Goal: Transaction & Acquisition: Obtain resource

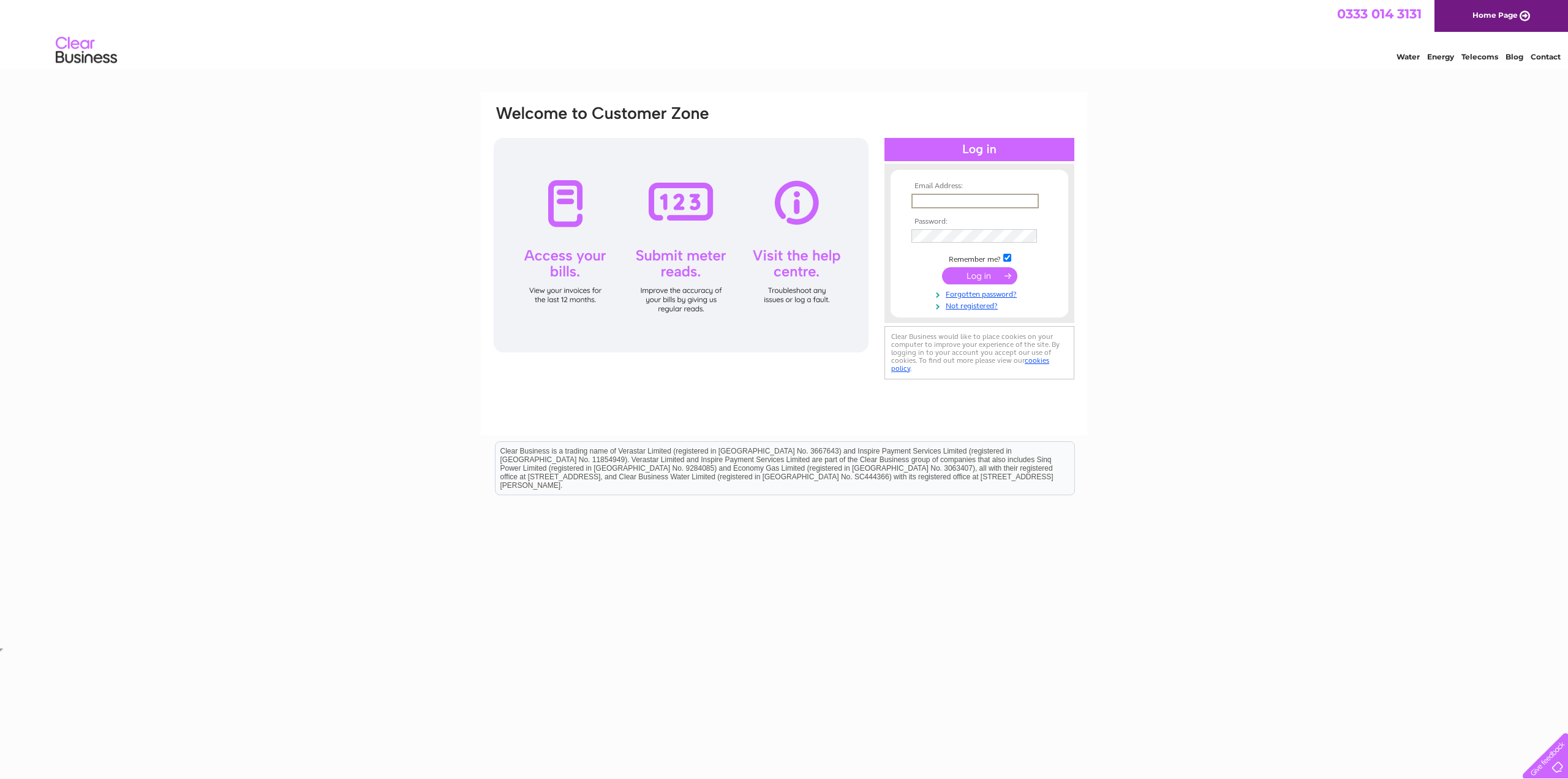
click at [954, 204] on input "text" at bounding box center [974, 201] width 127 height 15
click at [952, 200] on input "text" at bounding box center [974, 201] width 127 height 15
drag, startPoint x: 952, startPoint y: 200, endPoint x: 920, endPoint y: 200, distance: 32.0
click at [920, 200] on input "text" at bounding box center [974, 201] width 127 height 15
type input "tron"
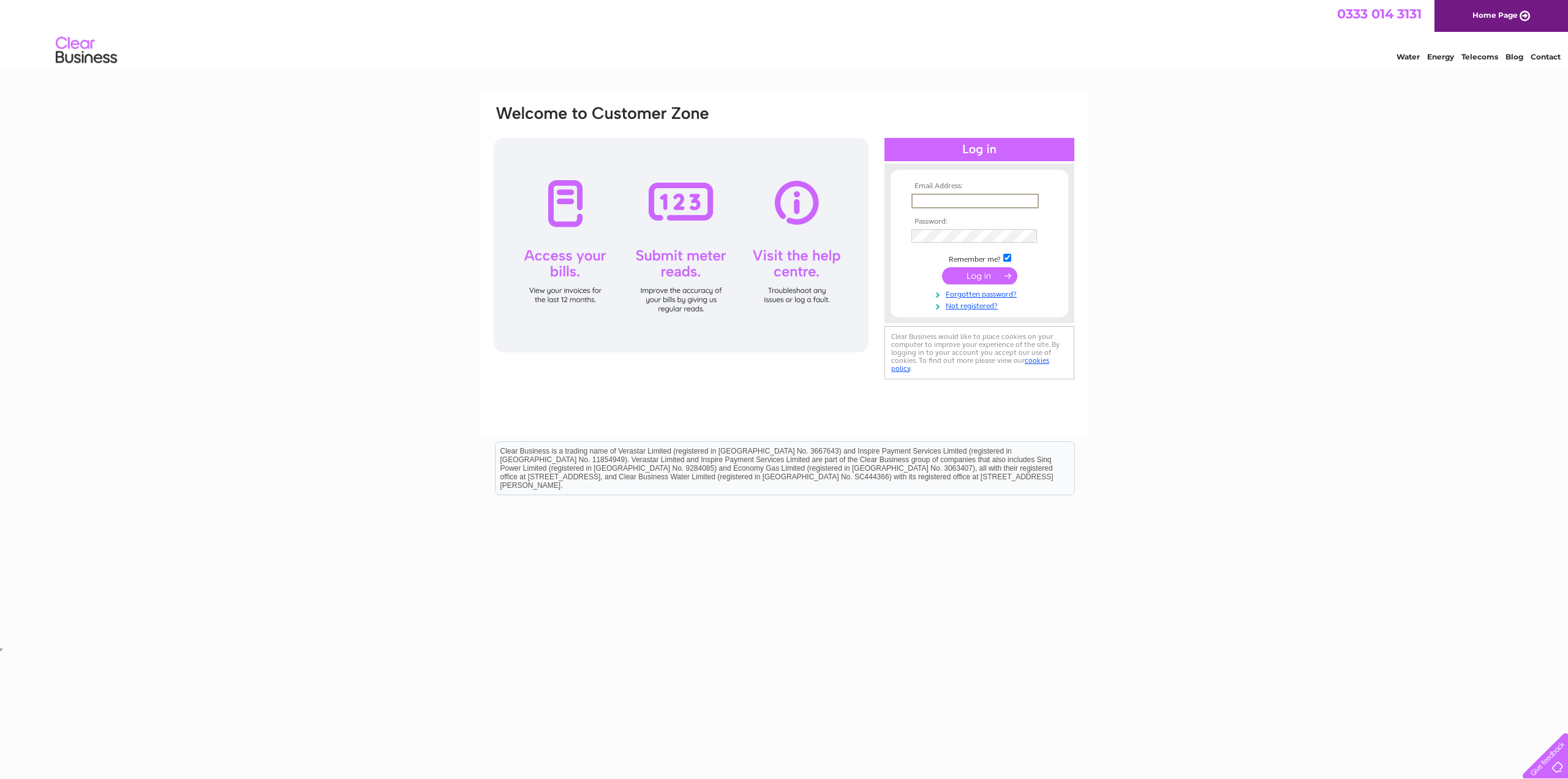
click at [940, 196] on input "text" at bounding box center [974, 201] width 127 height 15
type input "info@tronkirkresidence.com"
click at [927, 288] on link "Forgotten password?" at bounding box center [980, 293] width 139 height 11
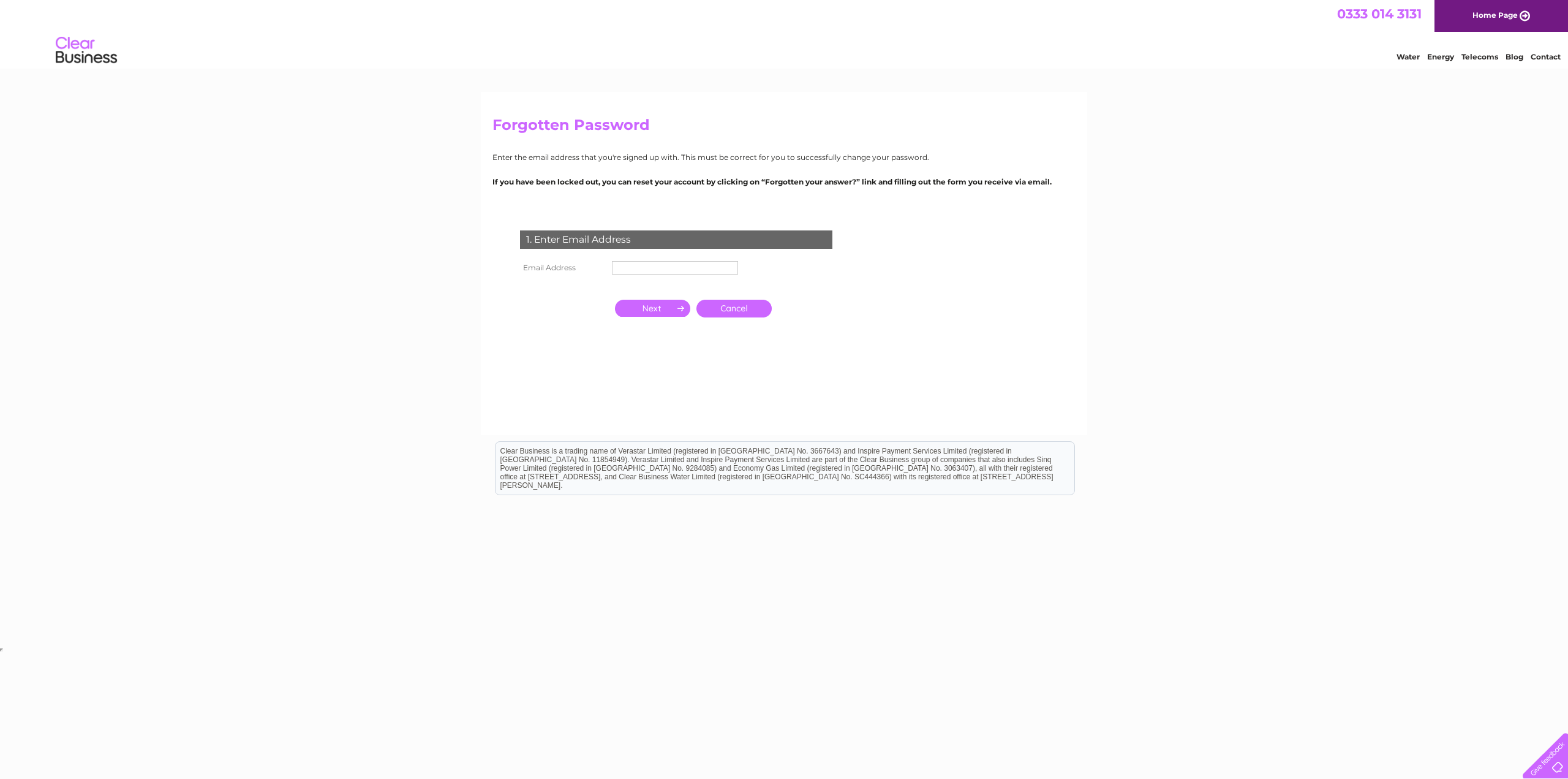
click at [722, 310] on link "Cancel" at bounding box center [734, 308] width 75 height 18
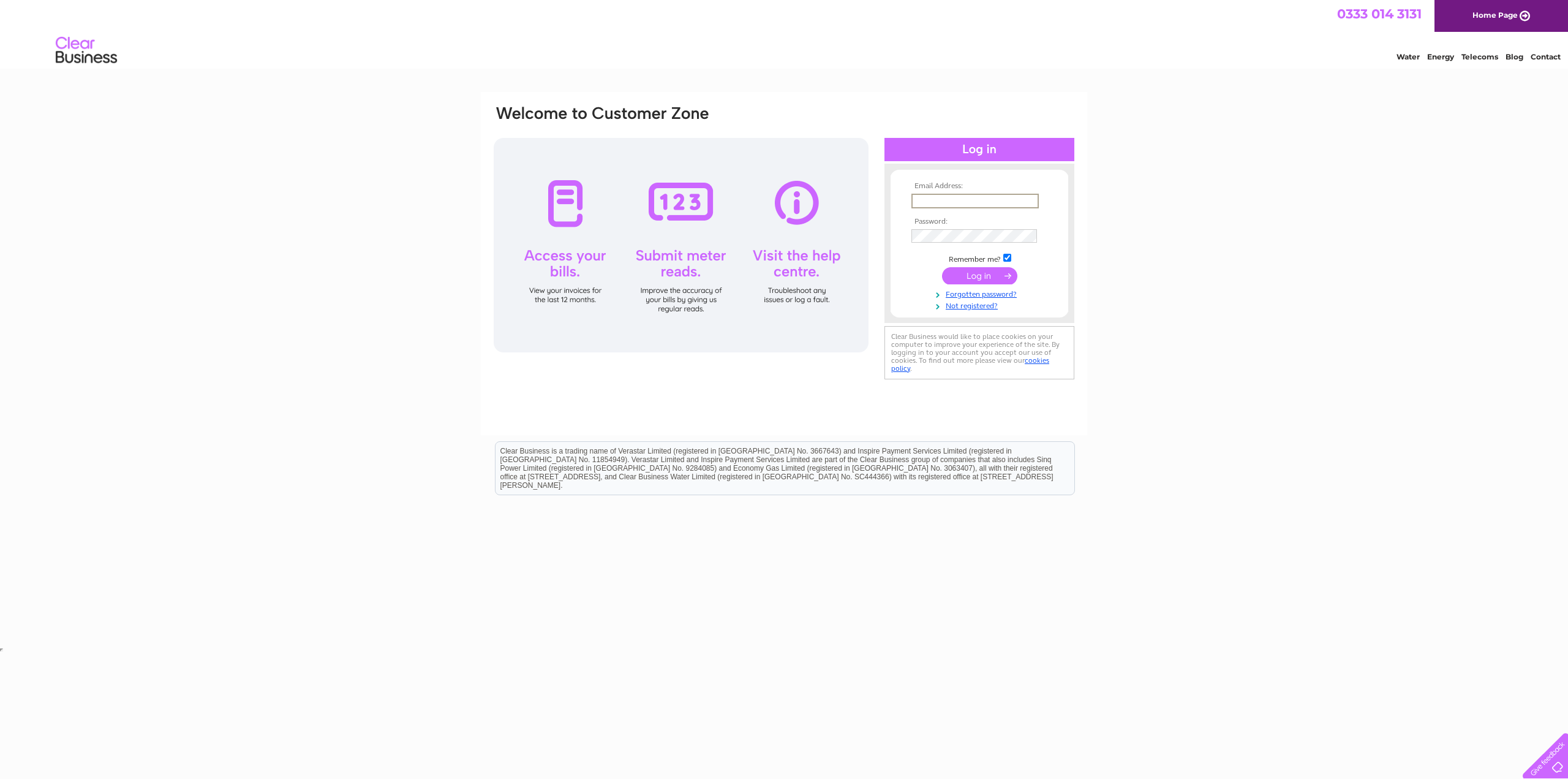
click at [959, 202] on input "text" at bounding box center [974, 201] width 127 height 15
click at [971, 199] on input "text" at bounding box center [974, 201] width 127 height 15
type input "info@tronkirkresidence.com"
click at [940, 226] on td at bounding box center [979, 236] width 142 height 20
click at [920, 266] on td at bounding box center [979, 274] width 142 height 23
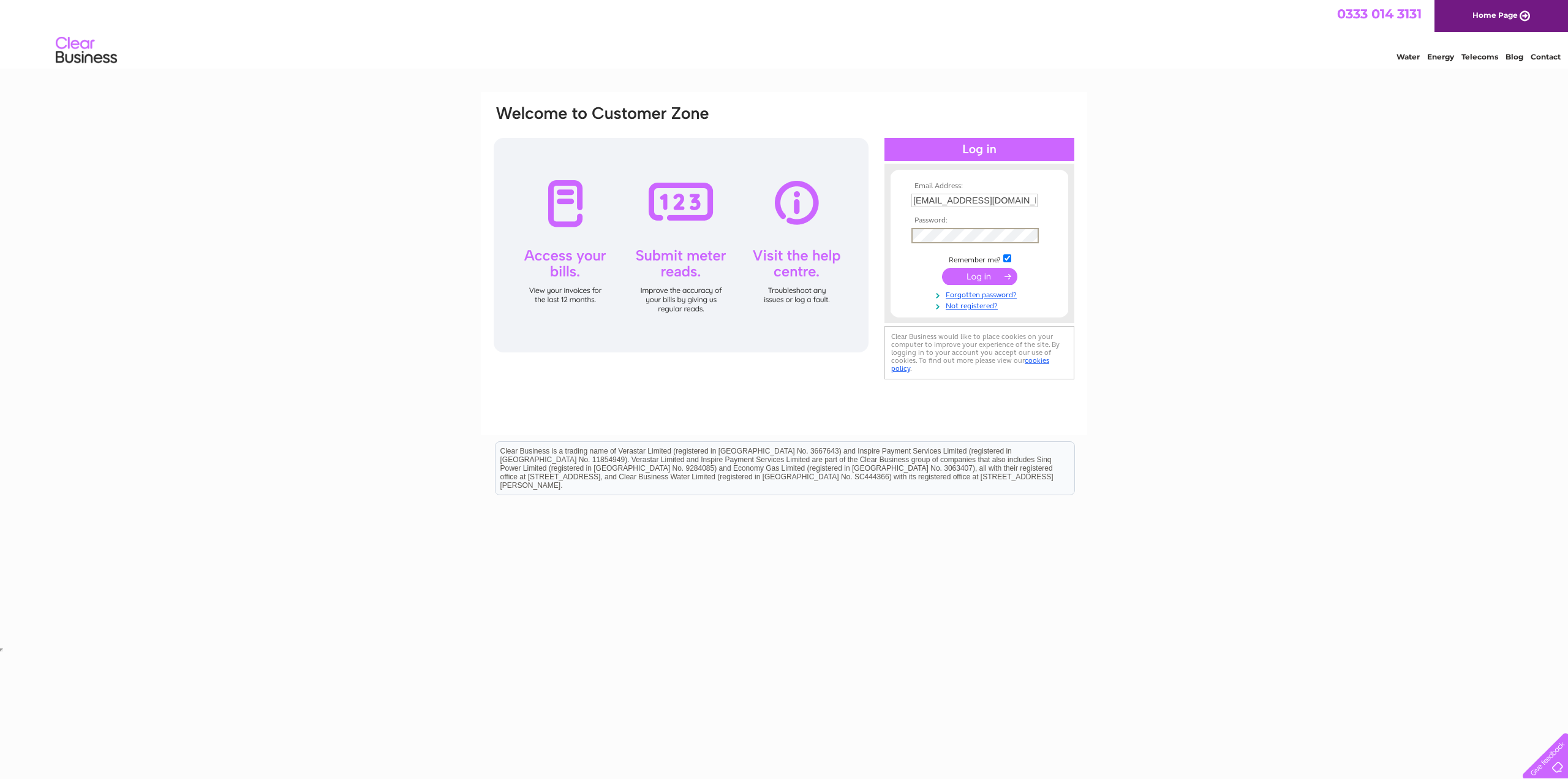
click at [1155, 200] on div "Email Address: info@tronkirkresidence.com Password:" at bounding box center [784, 368] width 1568 height 553
click at [967, 270] on input "submit" at bounding box center [979, 274] width 75 height 17
click at [967, 275] on input "submit" at bounding box center [979, 274] width 75 height 17
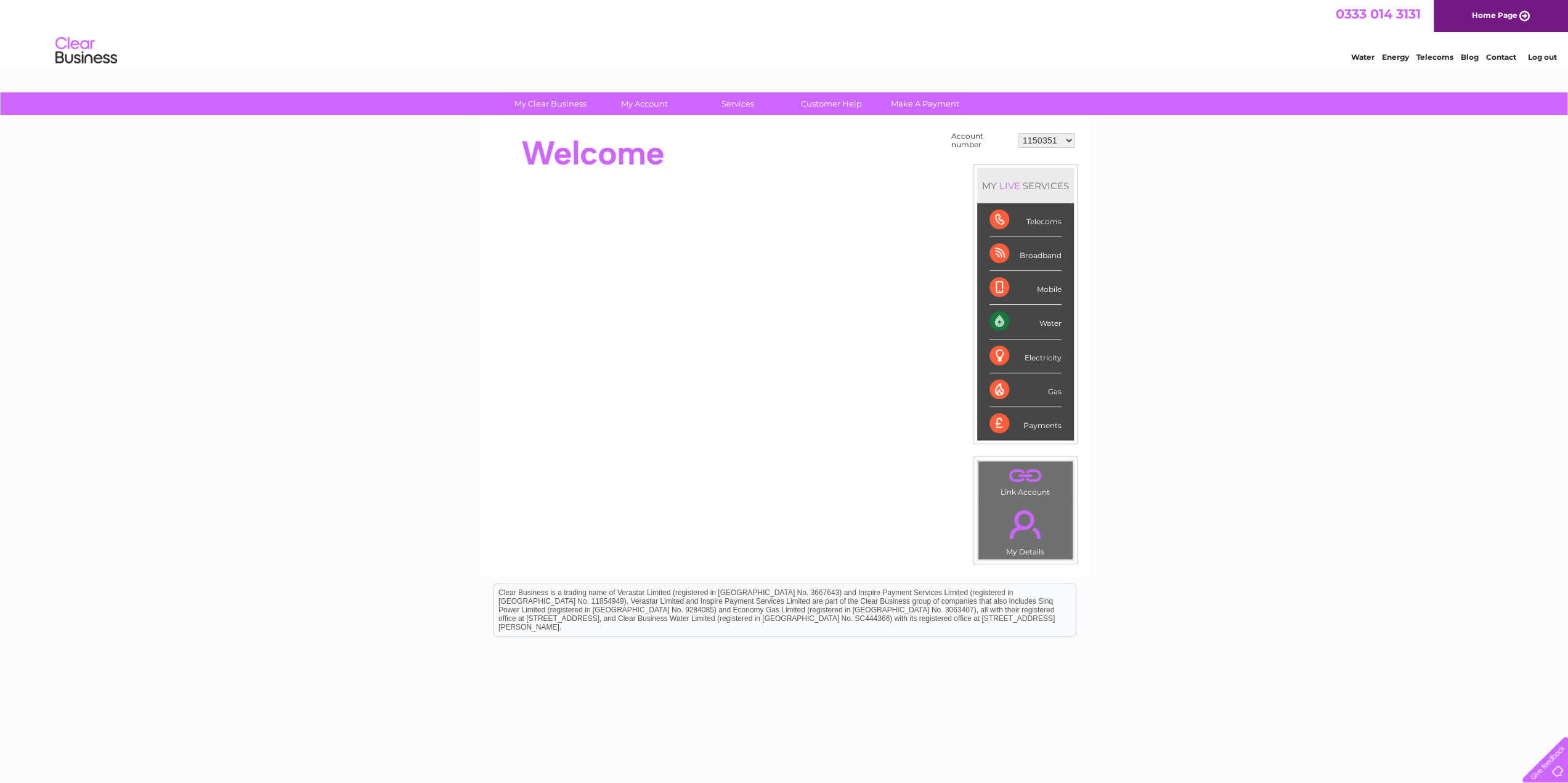
click at [1054, 136] on select "1150351 30270010 30270021" at bounding box center [1046, 140] width 56 height 15
click at [1022, 315] on div "Water" at bounding box center [1025, 321] width 72 height 34
click at [656, 127] on link "Bills and Payments" at bounding box center [649, 129] width 102 height 24
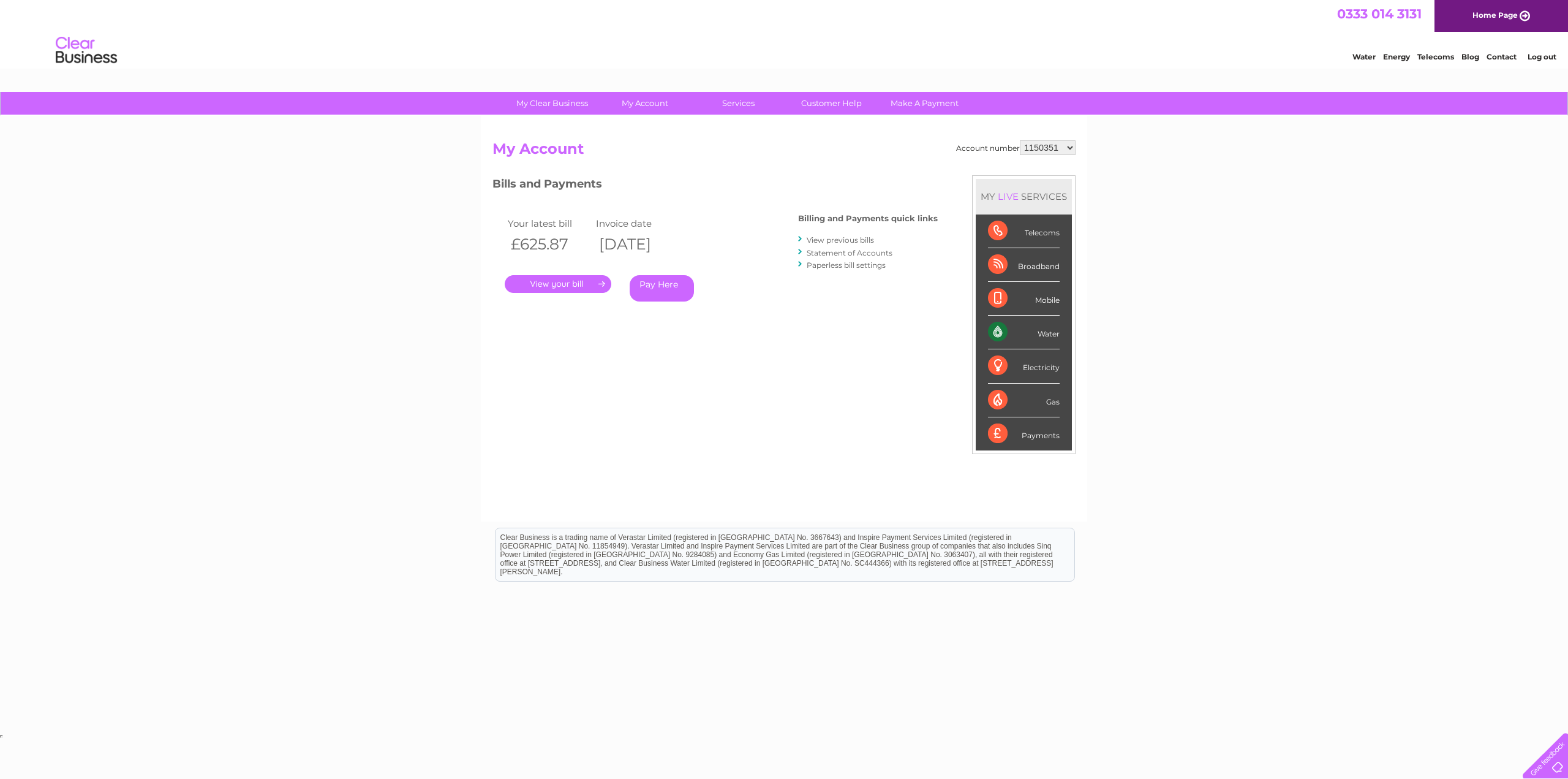
click at [849, 237] on link "View previous bills" at bounding box center [840, 239] width 68 height 9
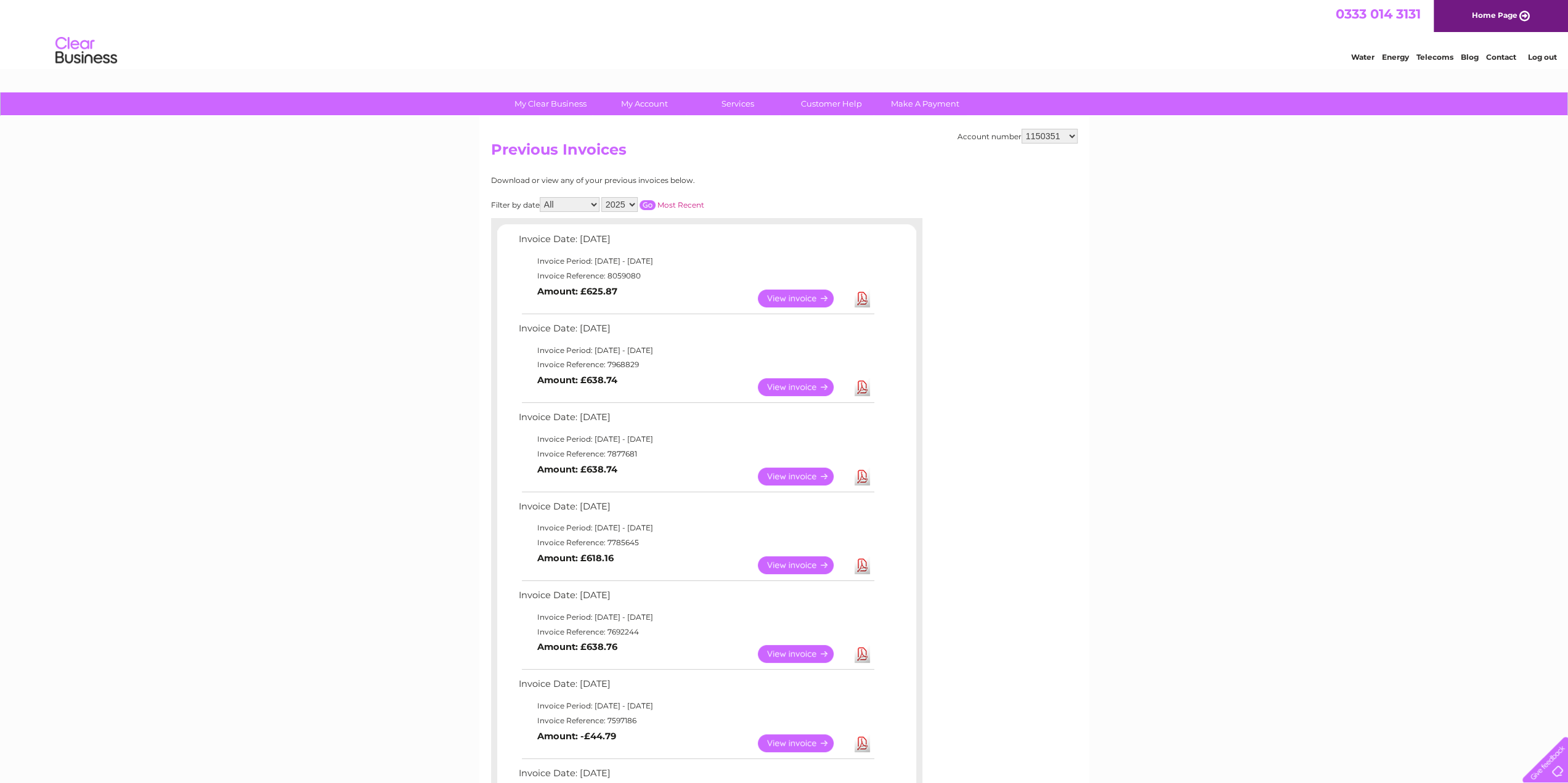
click at [803, 386] on link "View" at bounding box center [803, 386] width 90 height 18
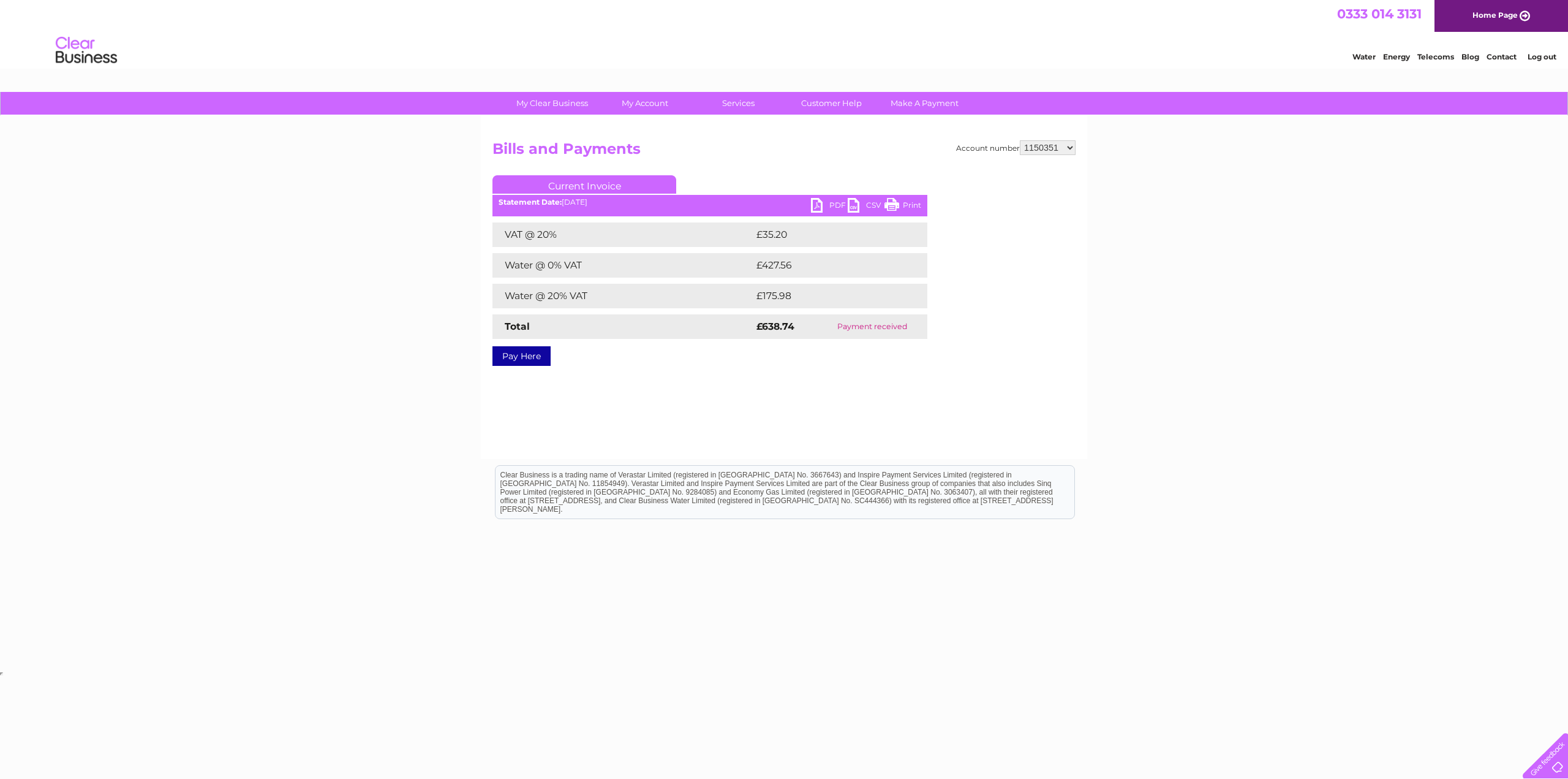
click at [823, 204] on link "PDF" at bounding box center [829, 206] width 37 height 18
click at [1184, 382] on div "My Clear Business Login Details My Details My Preferences Link Account My Accou…" at bounding box center [784, 380] width 1568 height 577
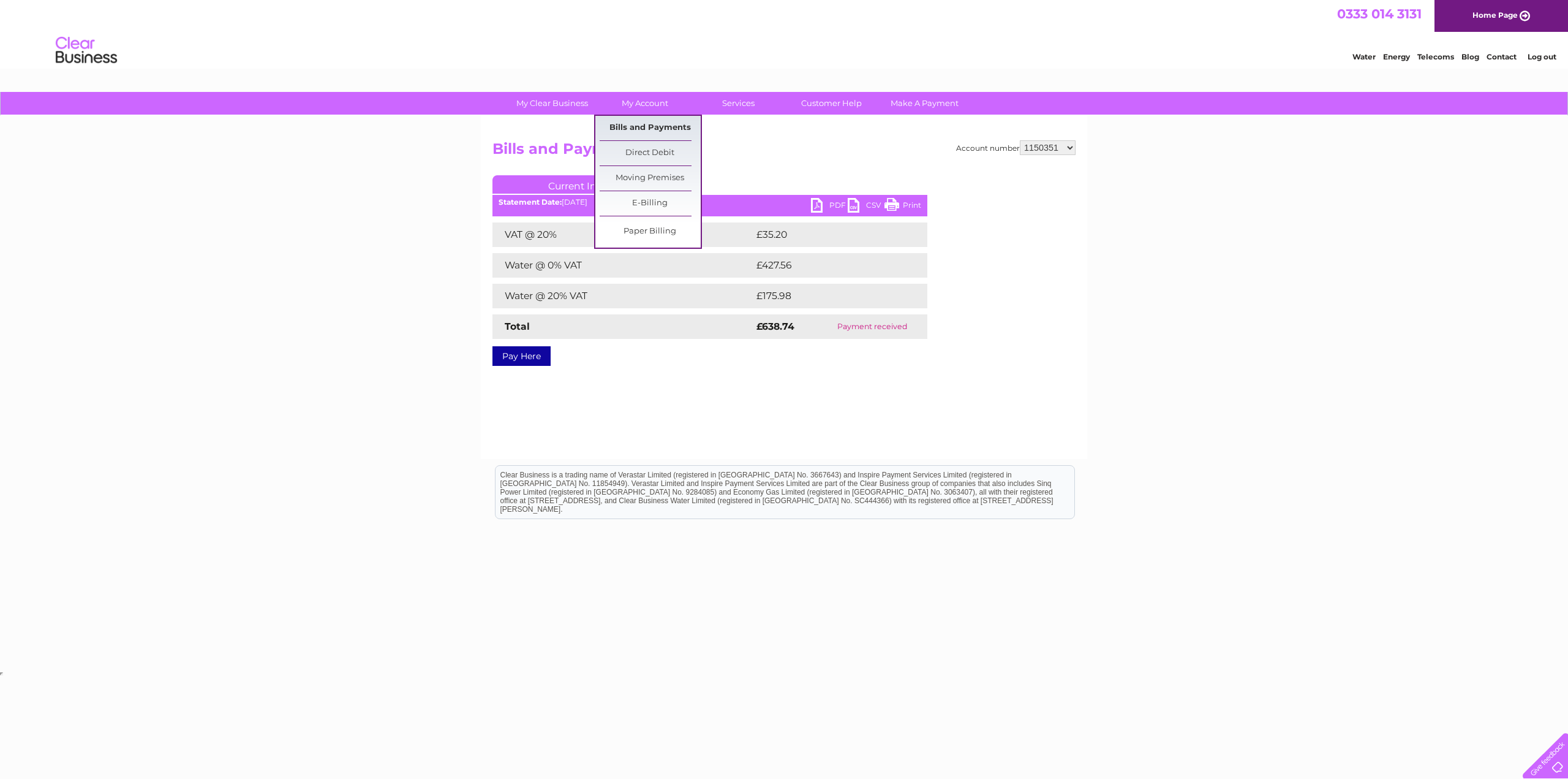
click at [661, 130] on link "Bills and Payments" at bounding box center [650, 128] width 101 height 24
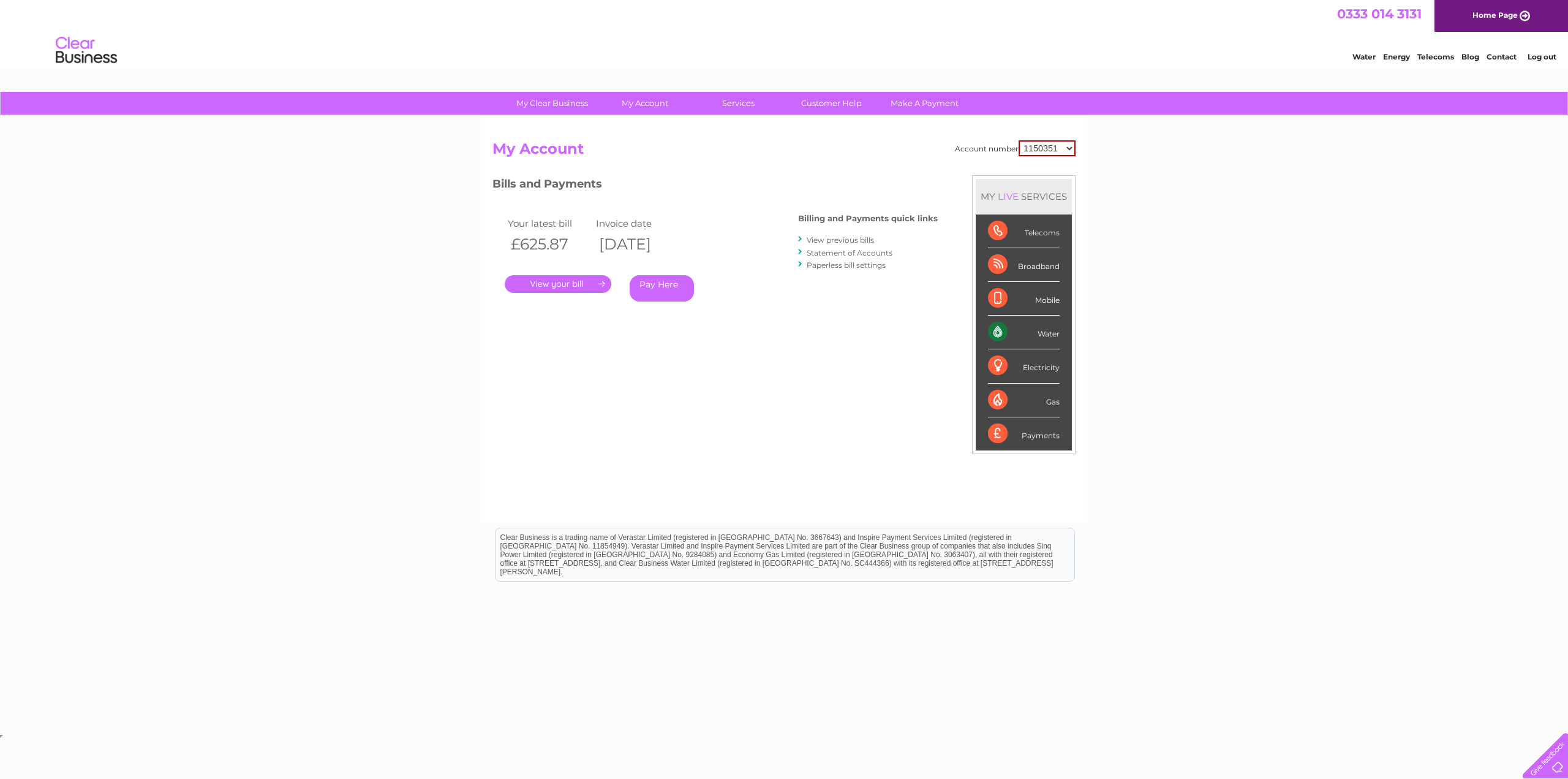
click at [561, 285] on link "." at bounding box center [558, 283] width 107 height 18
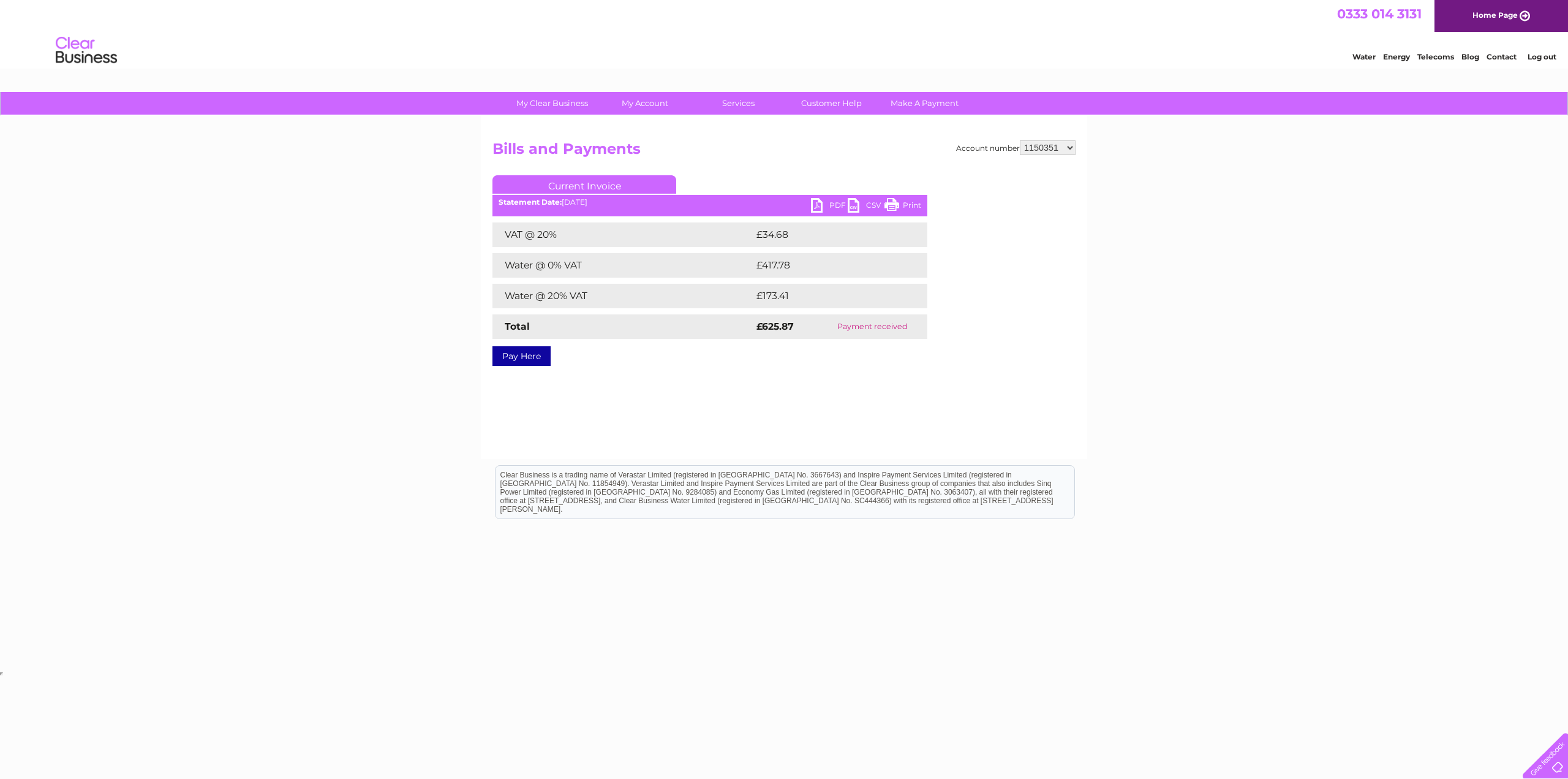
click at [822, 203] on link "PDF" at bounding box center [829, 206] width 37 height 18
click at [1008, 424] on div "Account number 1150351 30270010 30270021 Bills and Payments Current Invoice PDF…" at bounding box center [784, 288] width 606 height 343
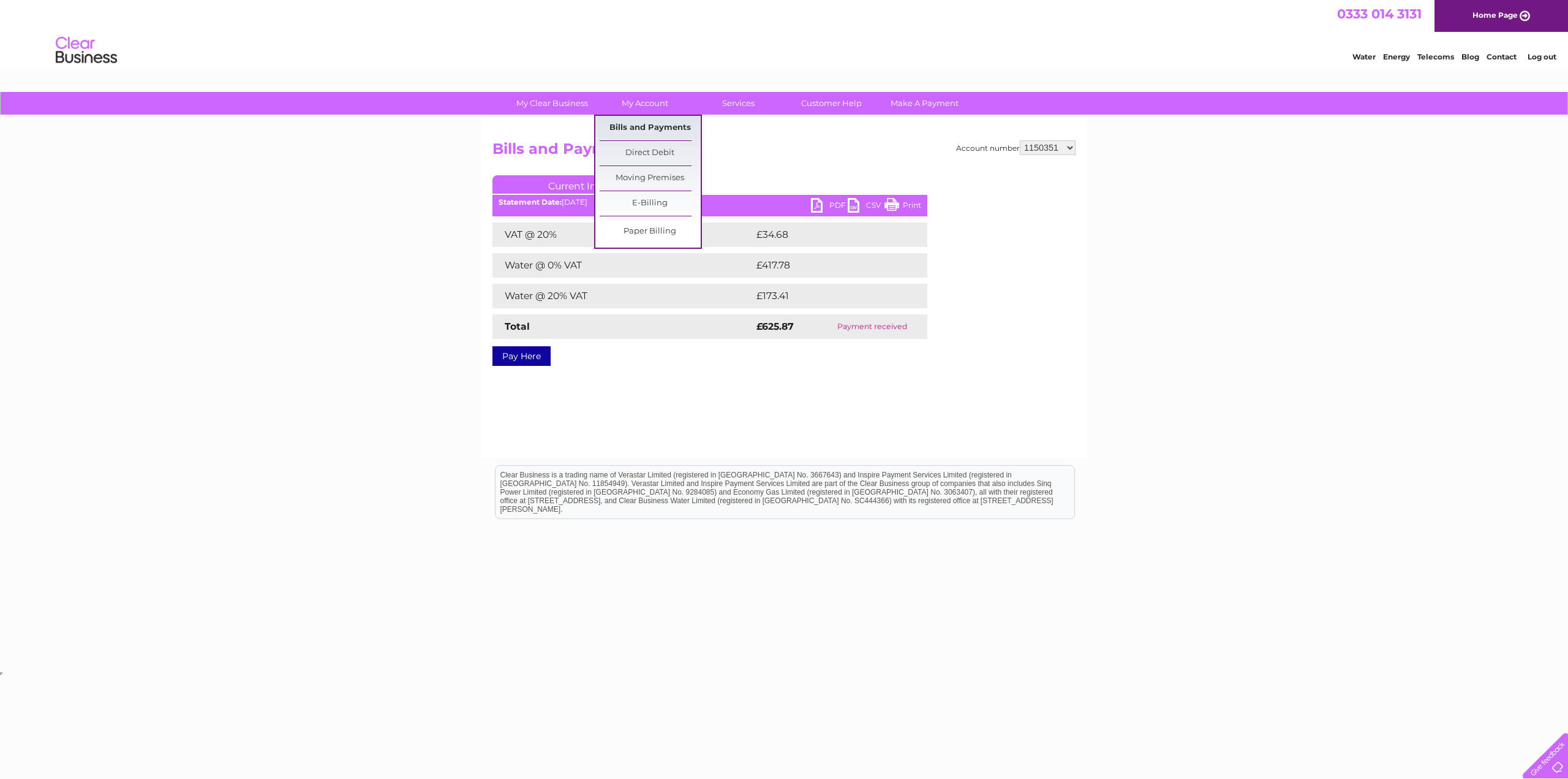
click at [657, 125] on link "Bills and Payments" at bounding box center [650, 128] width 101 height 24
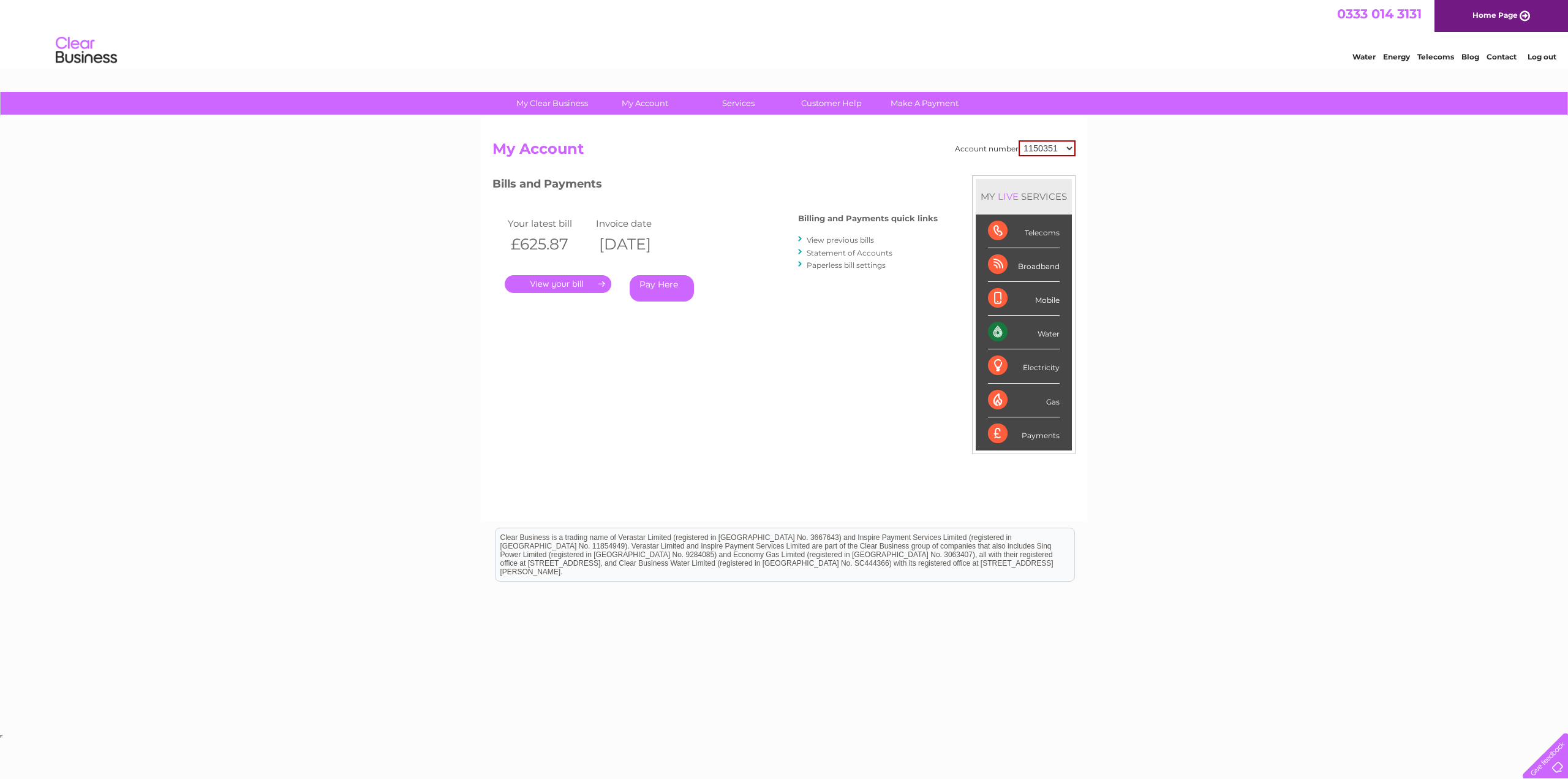
click at [1051, 143] on select "1150351 30270010 30270021" at bounding box center [1047, 148] width 57 height 16
select select "30270010"
click at [1019, 140] on select "1150351 30270010 30270021" at bounding box center [1047, 148] width 57 height 16
click at [846, 239] on link "View previous bills" at bounding box center [840, 239] width 68 height 9
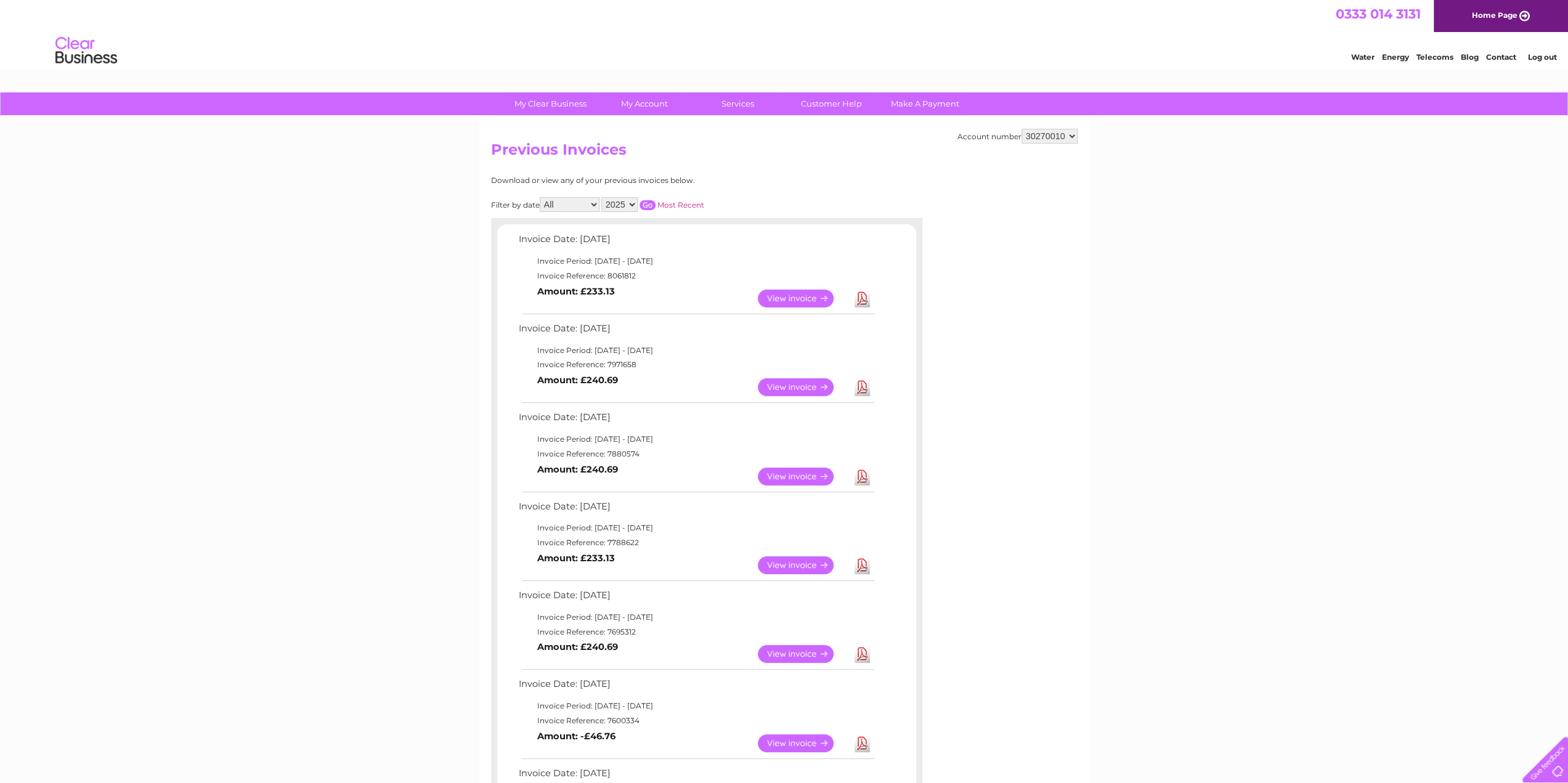
click at [795, 386] on link "View" at bounding box center [803, 386] width 90 height 18
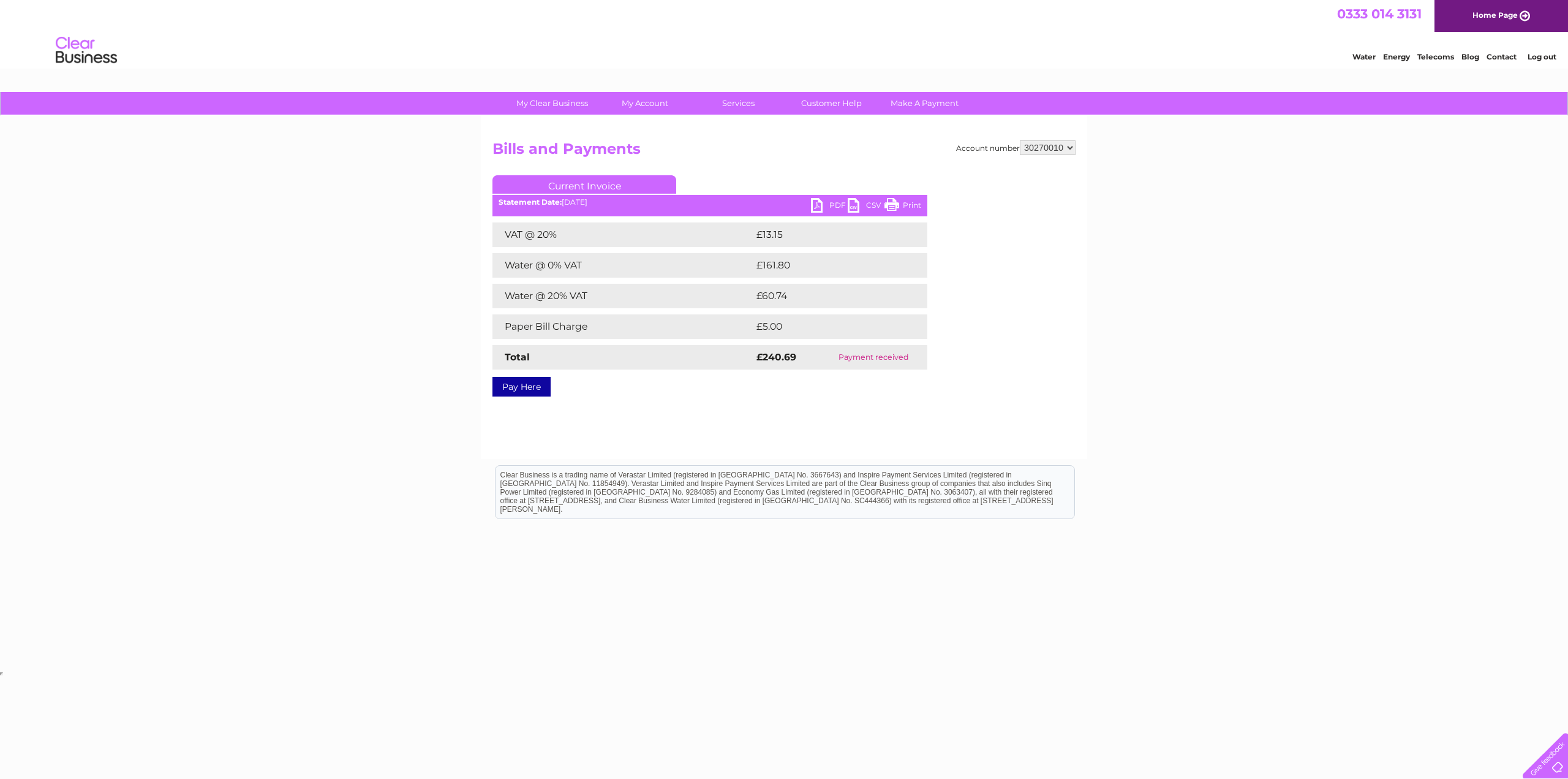
click at [819, 200] on link "PDF" at bounding box center [829, 206] width 37 height 18
click at [1155, 178] on div "My Clear Business Login Details My Details My Preferences Link Account My Accou…" at bounding box center [784, 380] width 1568 height 577
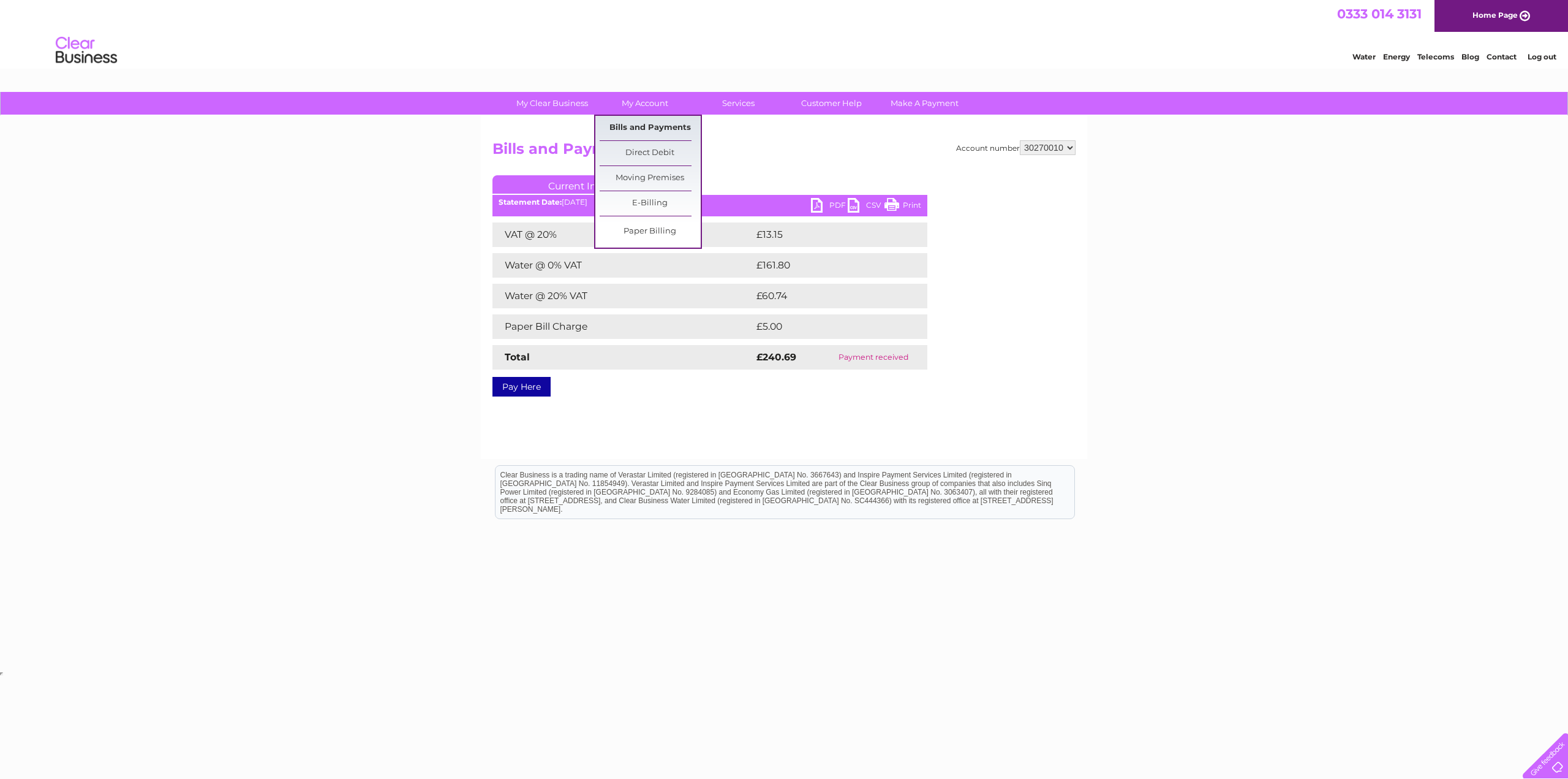
click at [648, 127] on link "Bills and Payments" at bounding box center [650, 128] width 101 height 24
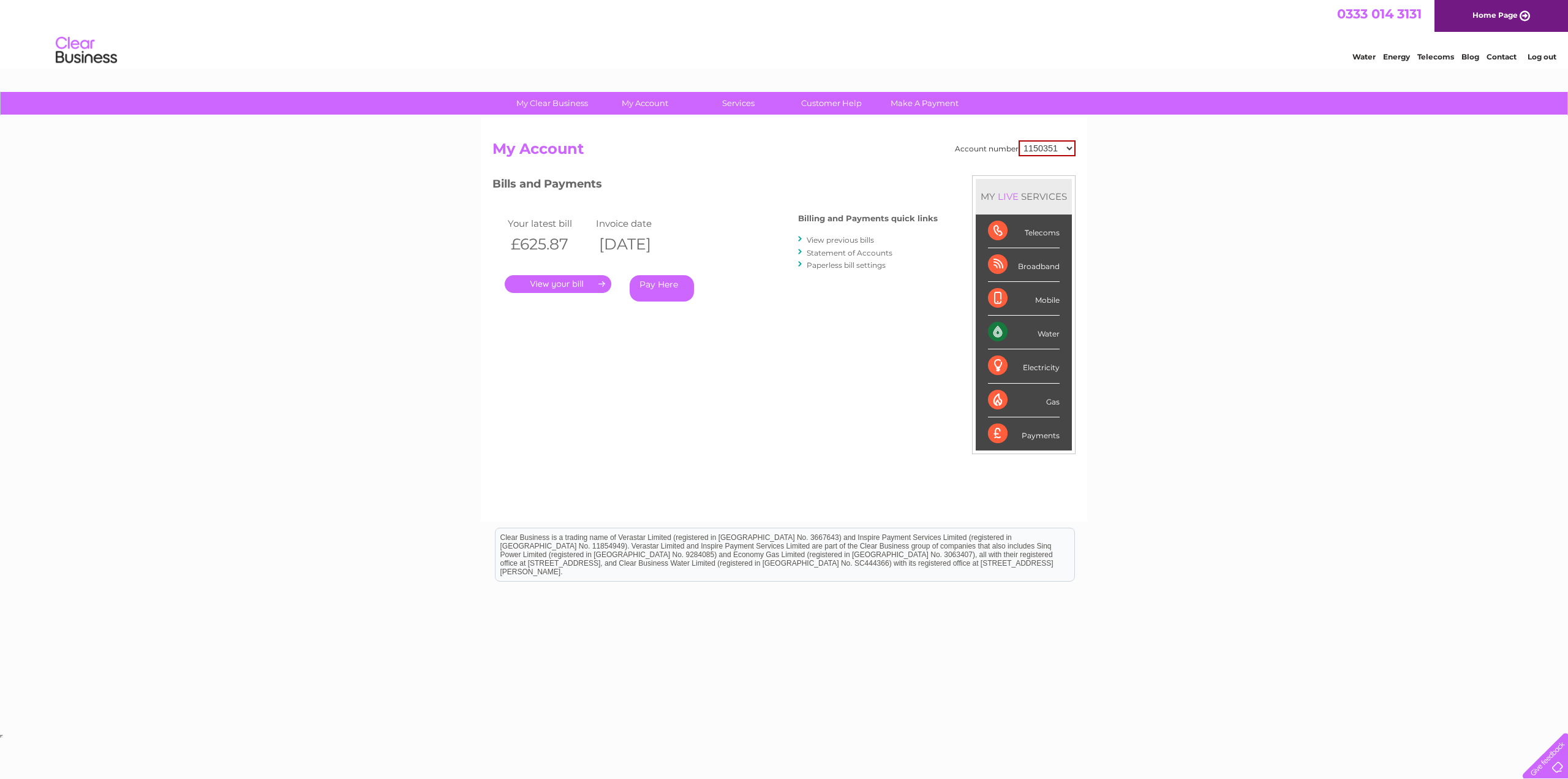
click at [545, 285] on link "." at bounding box center [558, 283] width 107 height 18
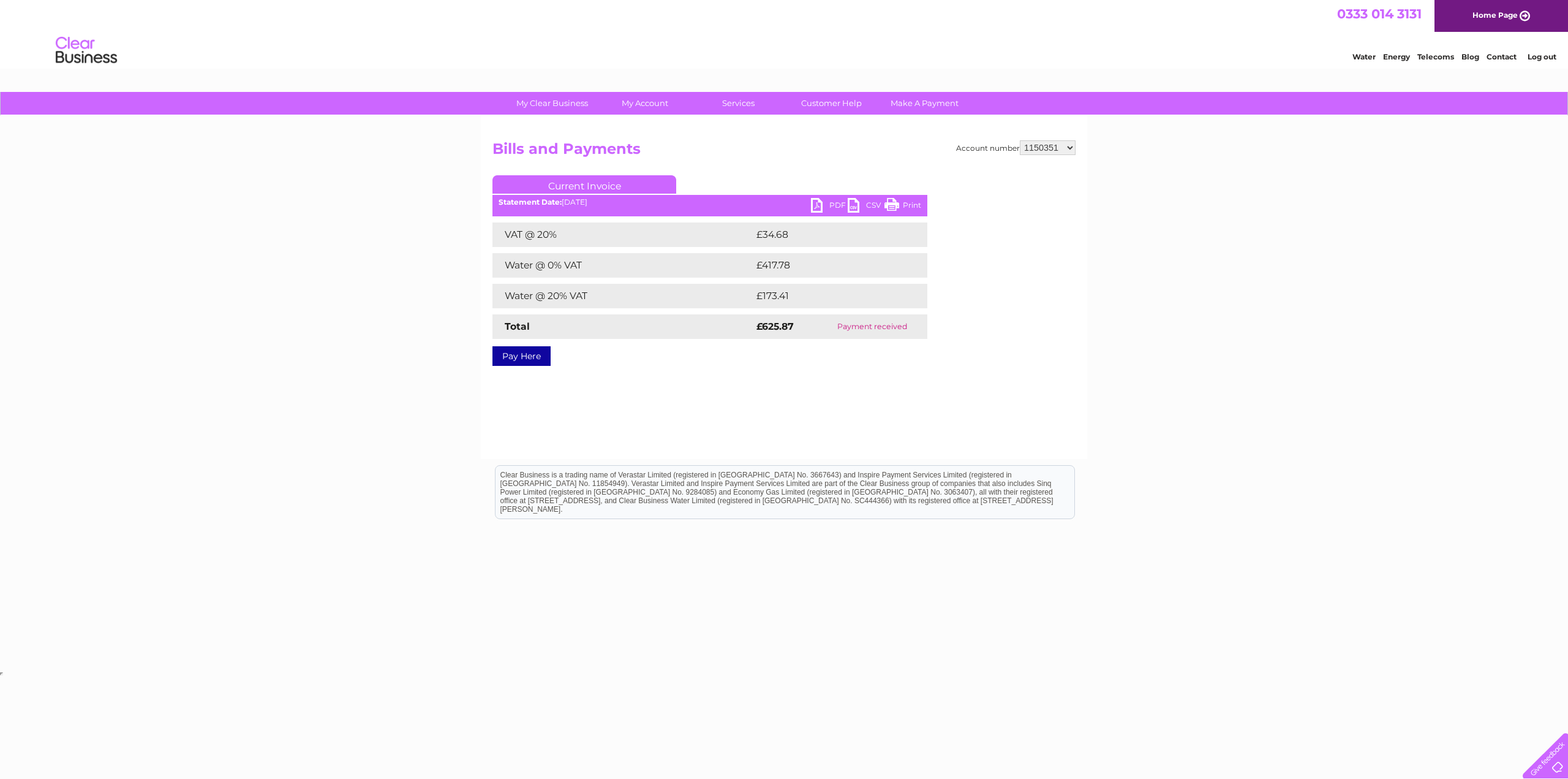
click at [819, 208] on link "PDF" at bounding box center [829, 206] width 37 height 18
click at [725, 402] on div "Account number 1150351 30270010 30270021 Bills and Payments Current Invoice PDF…" at bounding box center [784, 288] width 606 height 343
click at [1051, 144] on select "1150351 30270010 30270021" at bounding box center [1048, 147] width 56 height 15
select select "30270010"
click at [1021, 140] on select "1150351 30270010 30270021" at bounding box center [1048, 147] width 56 height 15
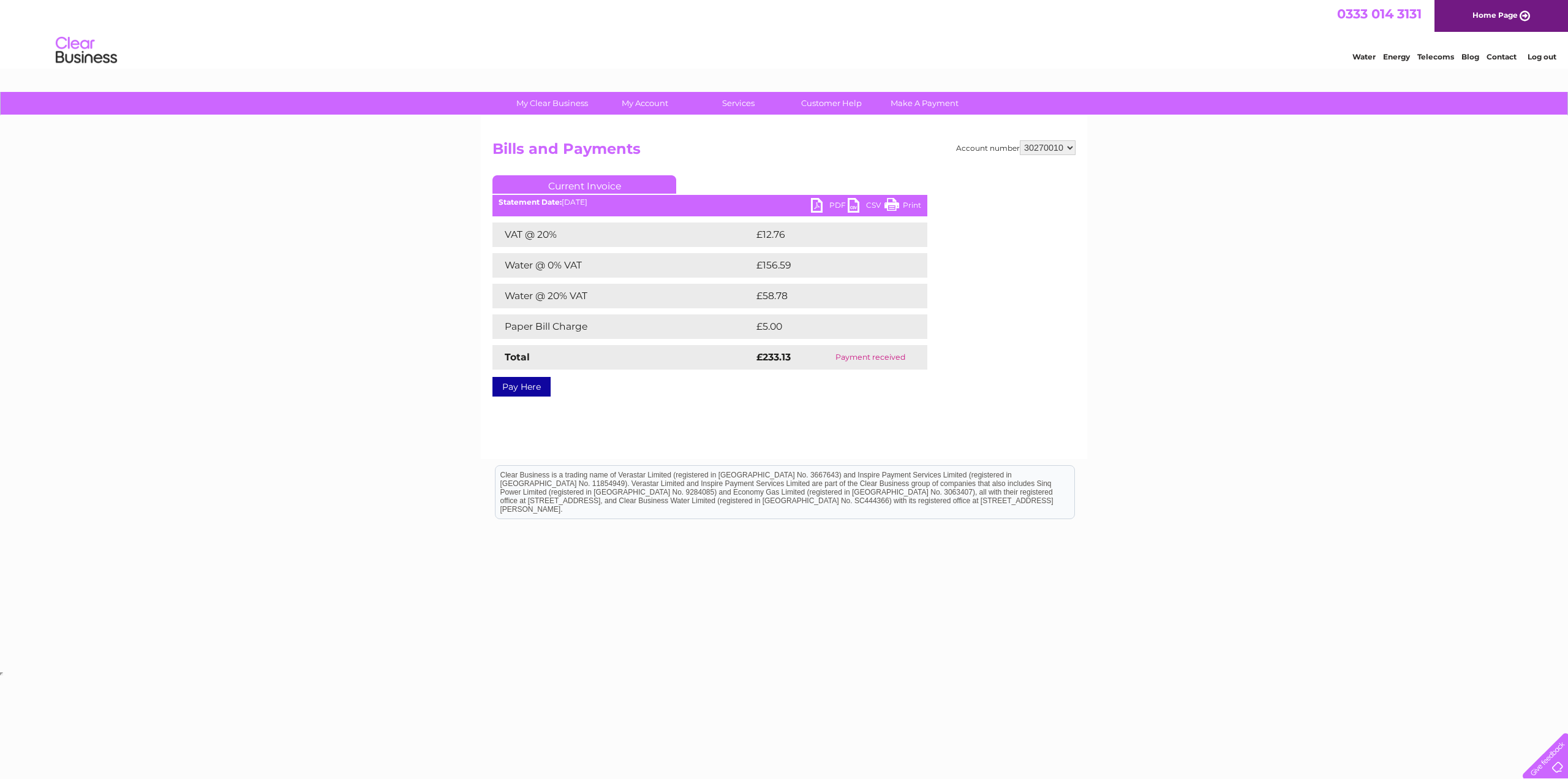
click at [834, 204] on link "PDF" at bounding box center [829, 206] width 37 height 18
click at [1160, 362] on div "My Clear Business Login Details My Details My Preferences Link Account My Accou…" at bounding box center [784, 380] width 1568 height 577
click at [1053, 148] on select "1150351 30270010 30270021" at bounding box center [1048, 147] width 56 height 15
select select "30270021"
click at [1021, 140] on select "1150351 30270010 30270021" at bounding box center [1048, 147] width 56 height 15
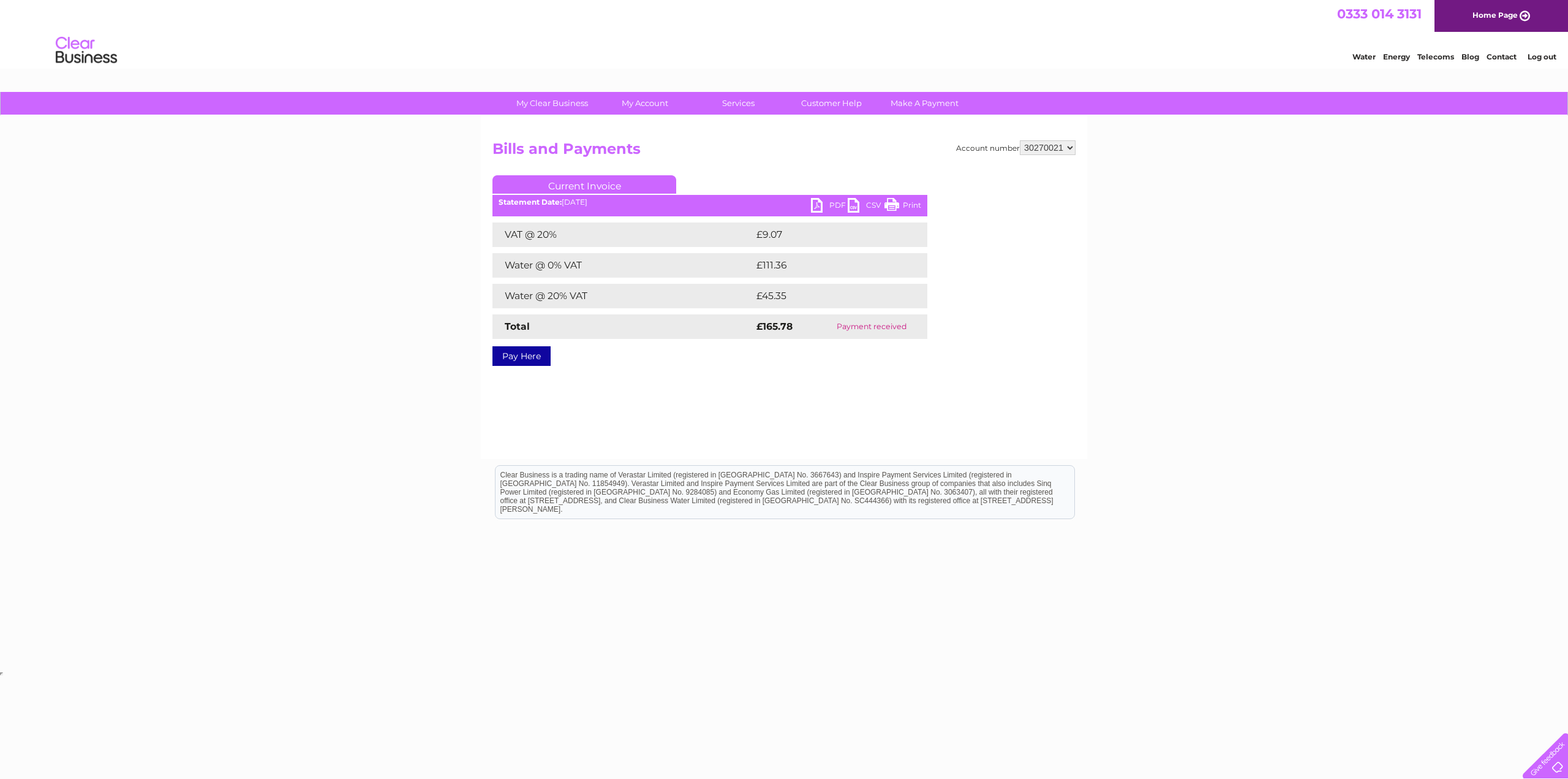
click at [814, 198] on ul "Current Invoice" at bounding box center [710, 187] width 435 height 23
click at [835, 206] on link "PDF" at bounding box center [829, 206] width 37 height 18
click at [890, 433] on div "Account number 1150351 30270010 30270021 Bills and Payments Current Invoice PDF…" at bounding box center [784, 288] width 606 height 343
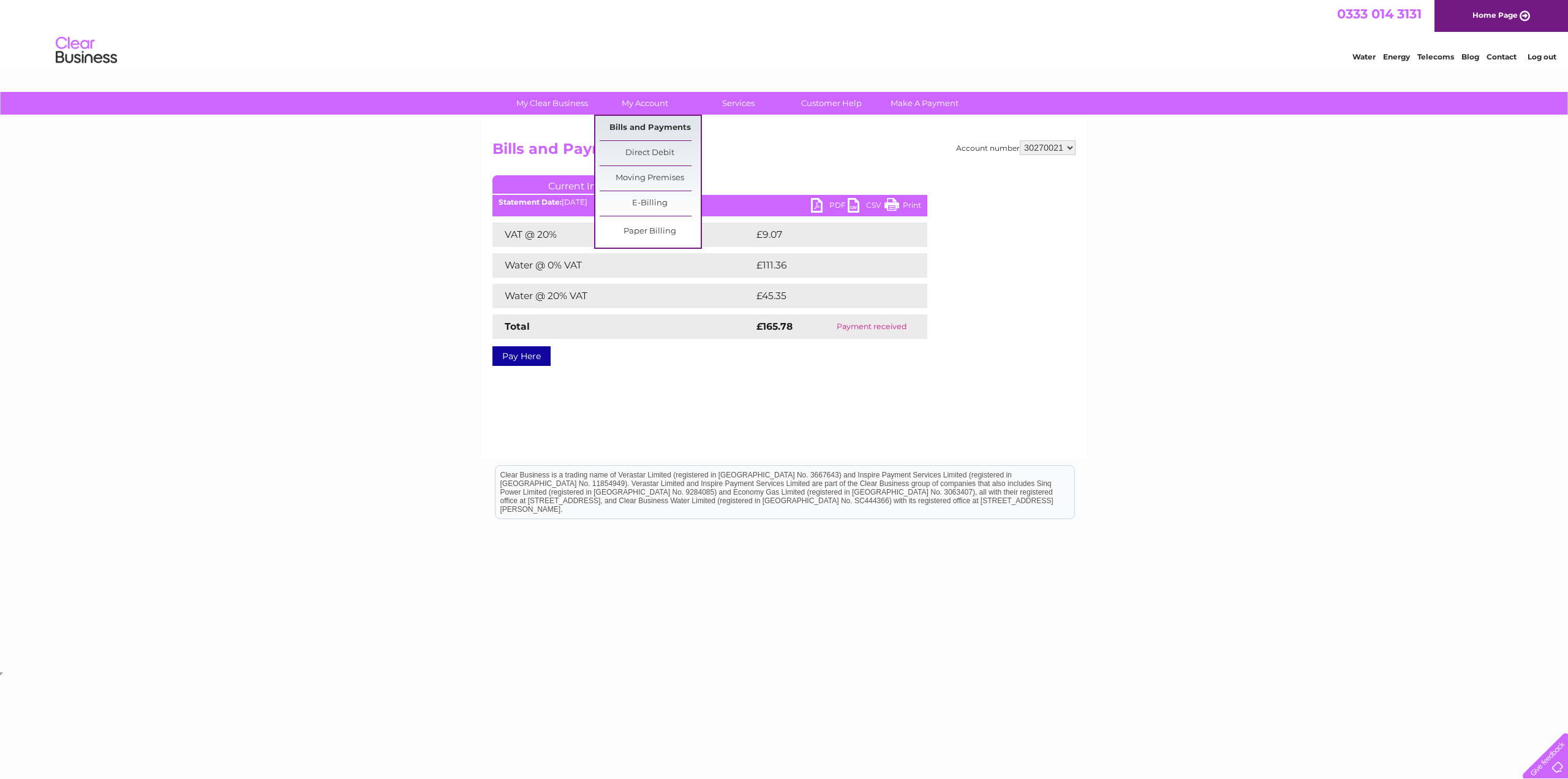
click at [639, 126] on link "Bills and Payments" at bounding box center [650, 128] width 101 height 24
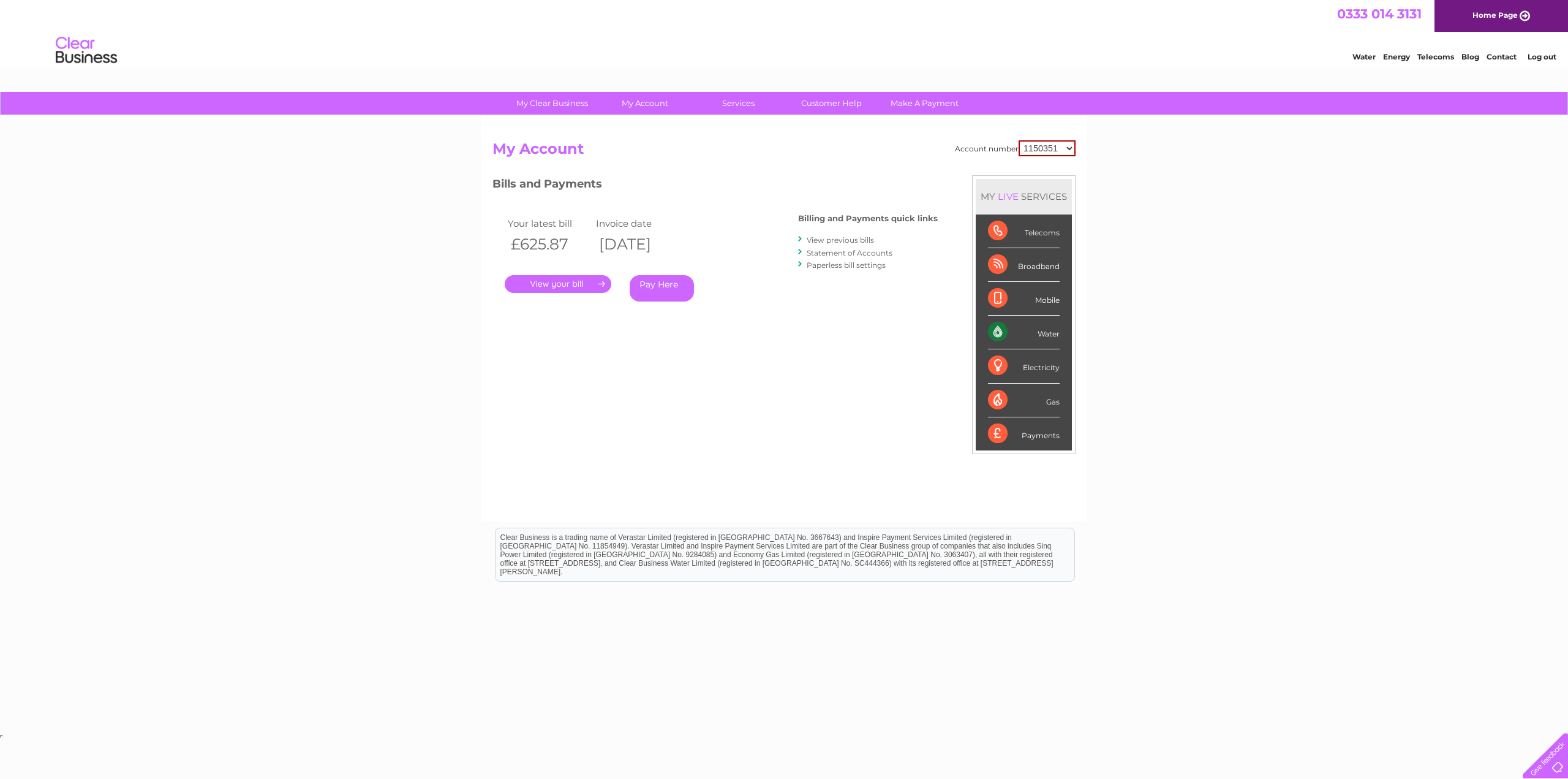
click at [1036, 146] on select "1150351 30270010 30270021" at bounding box center [1047, 148] width 57 height 16
select select "30270021"
click at [1019, 140] on select "1150351 30270010 30270021" at bounding box center [1047, 148] width 57 height 16
click at [863, 241] on link "View previous bills" at bounding box center [840, 239] width 68 height 9
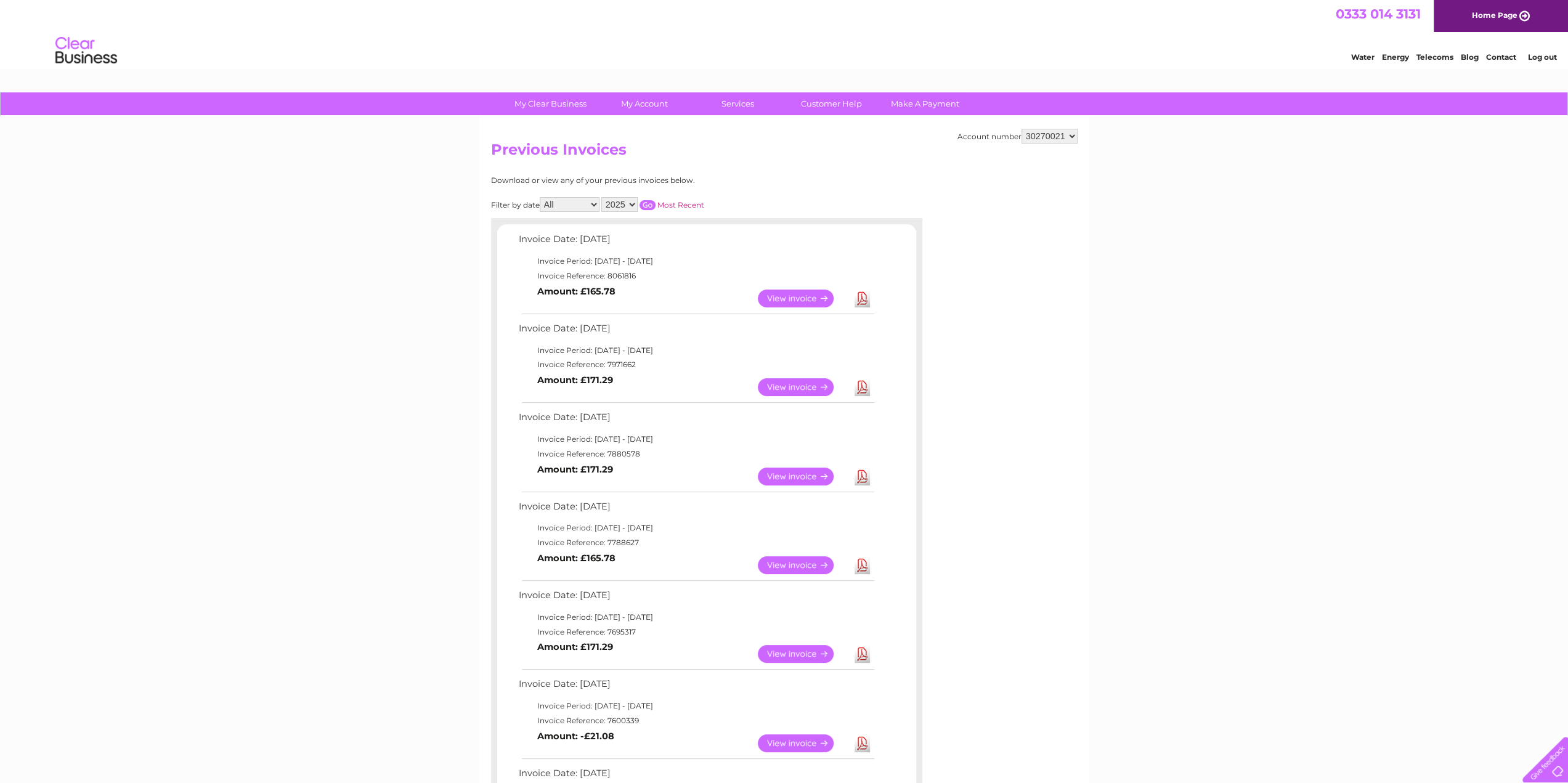
click at [793, 386] on link "View" at bounding box center [803, 386] width 90 height 18
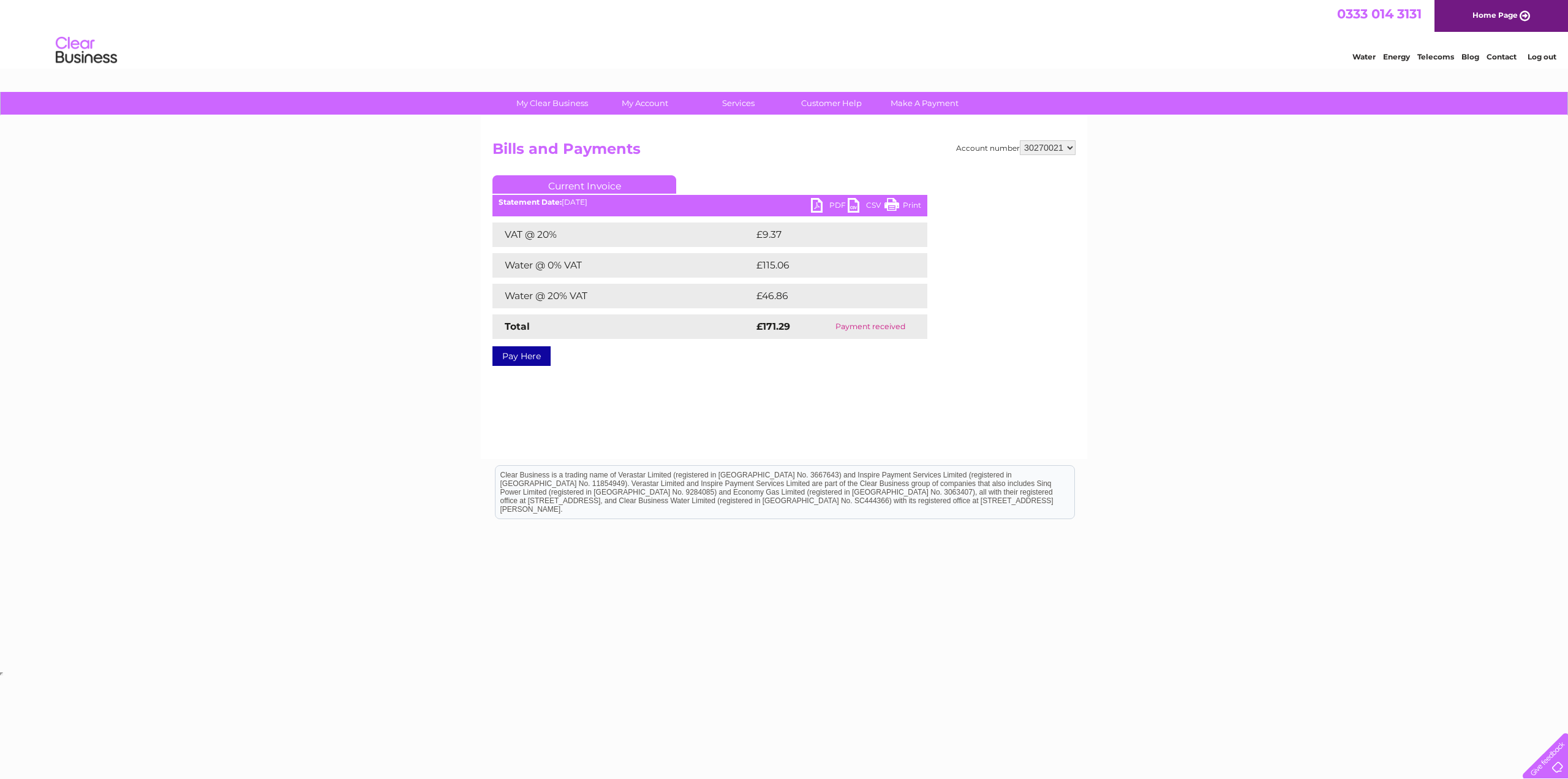
click at [812, 200] on link "PDF" at bounding box center [829, 206] width 37 height 18
click at [759, 397] on div "Account number 1150351 30270010 30270021 Bills and Payments Current Invoice PDF…" at bounding box center [784, 288] width 606 height 343
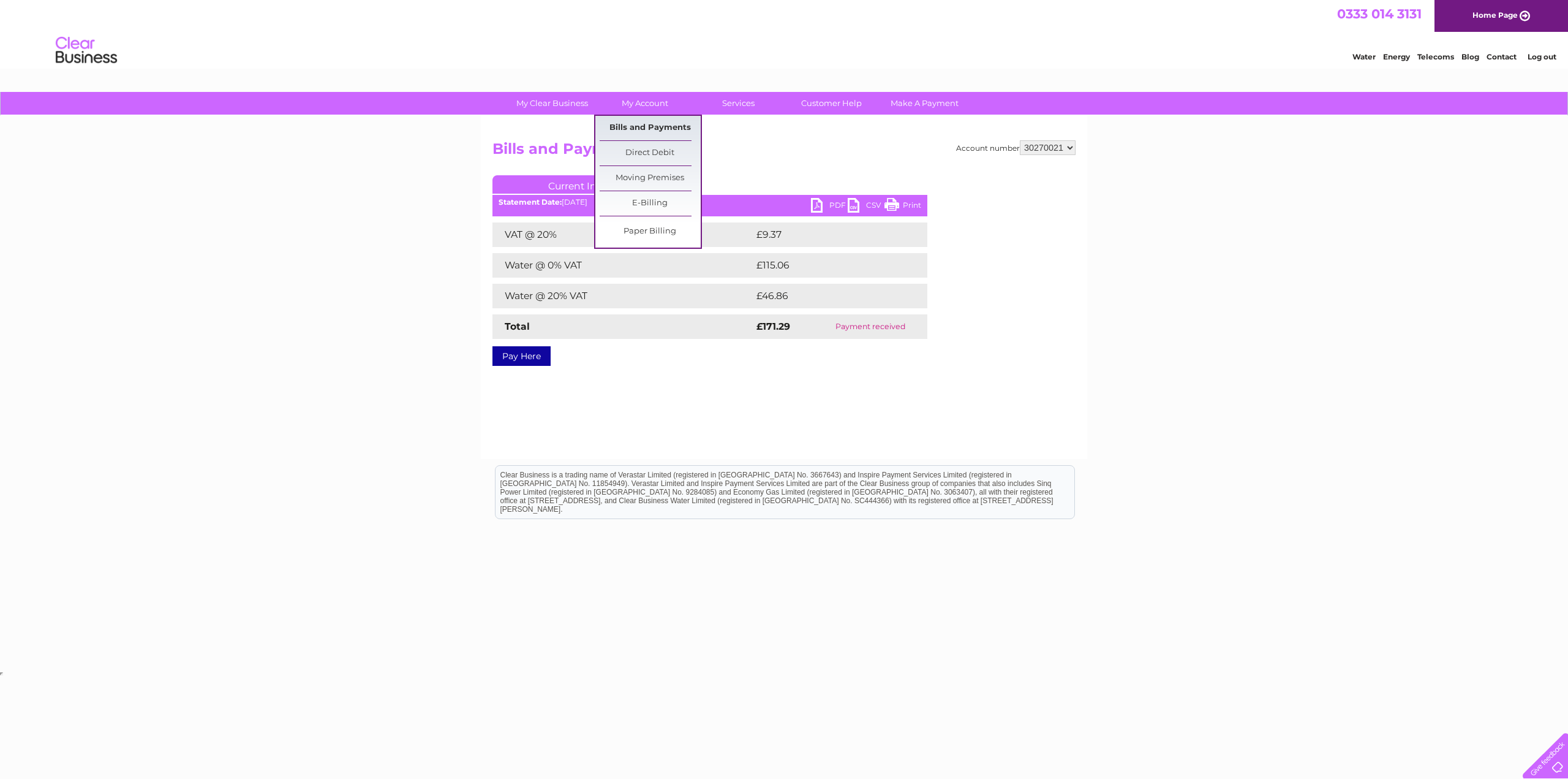
click at [649, 125] on link "Bills and Payments" at bounding box center [650, 128] width 101 height 24
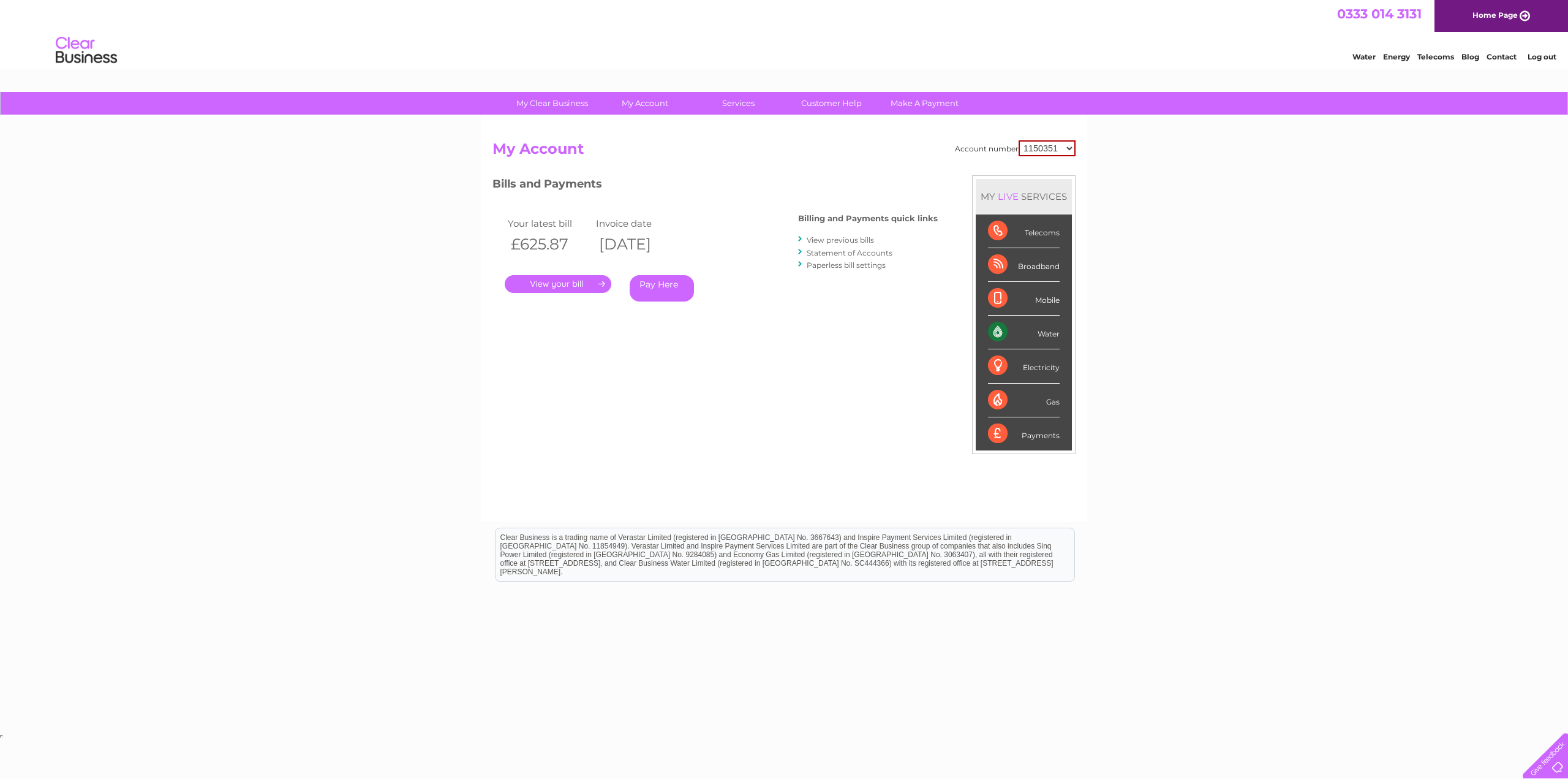
click at [1047, 150] on select "1150351 30270010 30270021" at bounding box center [1047, 148] width 57 height 16
select select "30270021"
click at [1019, 140] on select "1150351 30270010 30270021" at bounding box center [1047, 148] width 57 height 16
click at [554, 284] on link "." at bounding box center [558, 283] width 107 height 18
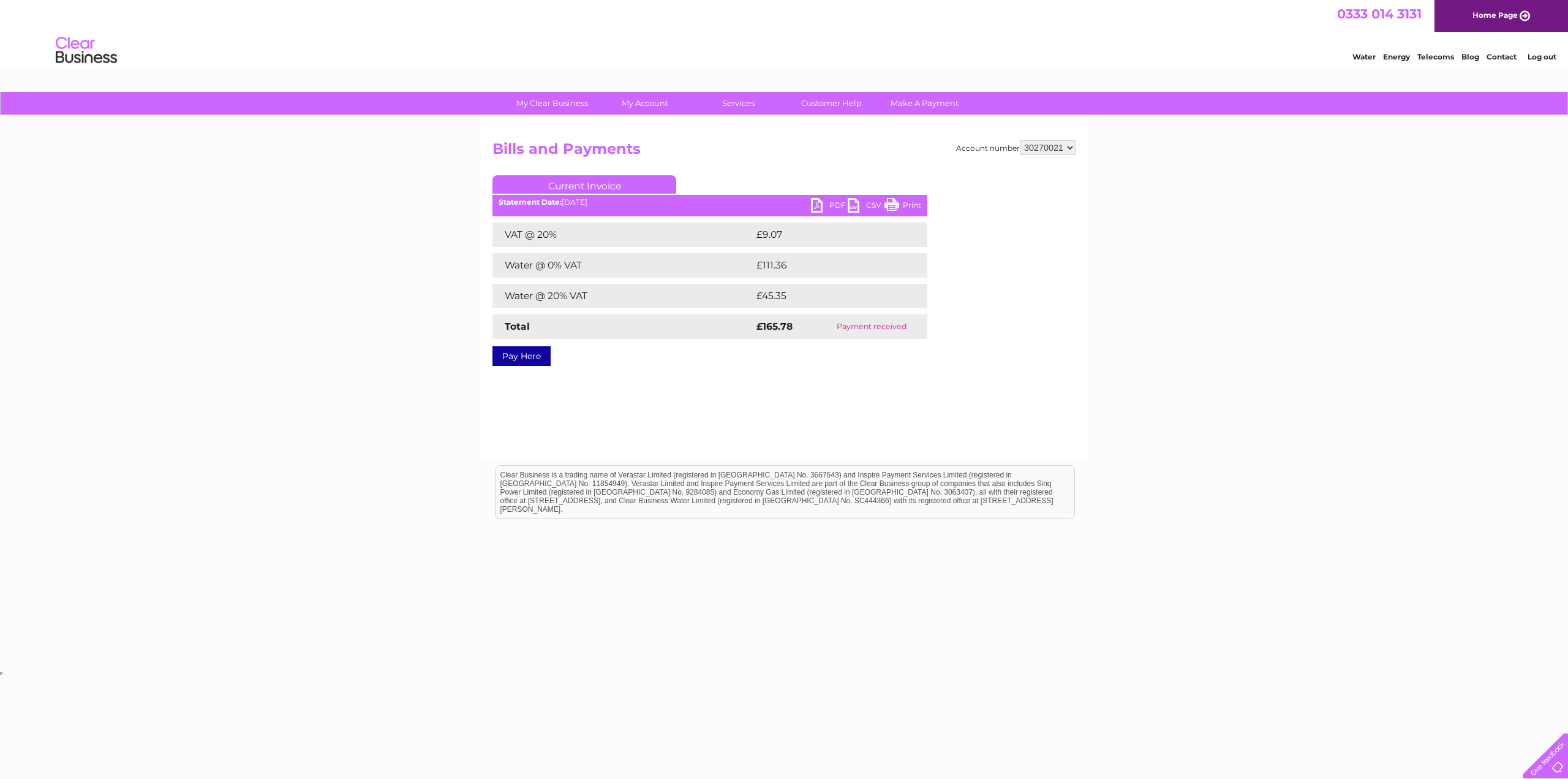
click at [818, 206] on link "PDF" at bounding box center [829, 206] width 37 height 18
click at [794, 58] on div "Water Energy Telecoms Blog Contact Log out" at bounding box center [784, 52] width 1568 height 40
click at [814, 208] on link "PDF" at bounding box center [829, 206] width 37 height 18
click at [795, 520] on html "Clear Business is a trading name of Verastar Limited (registered in [GEOGRAPHIC…" at bounding box center [784, 498] width 1568 height 78
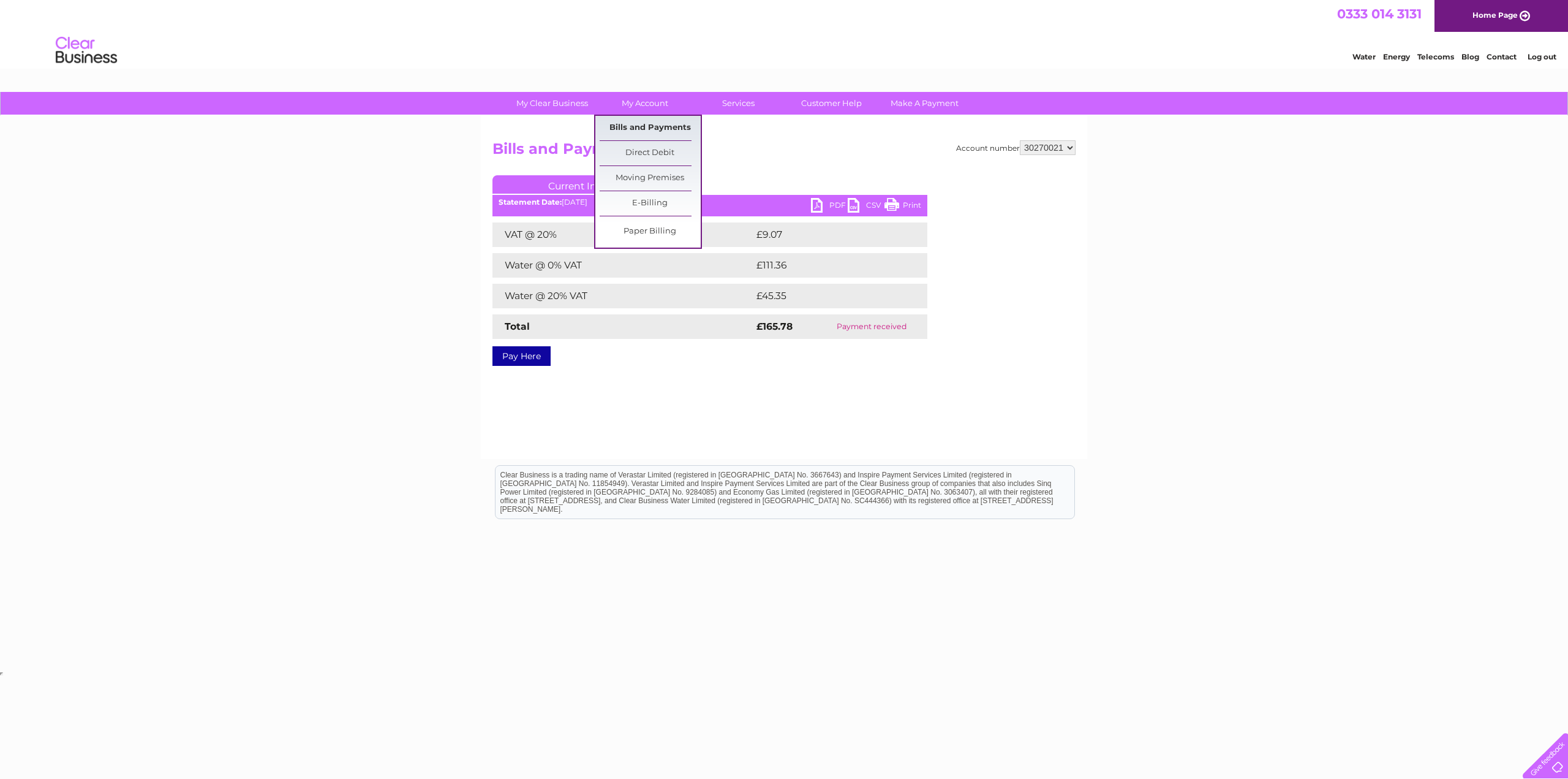
click at [663, 127] on link "Bills and Payments" at bounding box center [650, 128] width 101 height 24
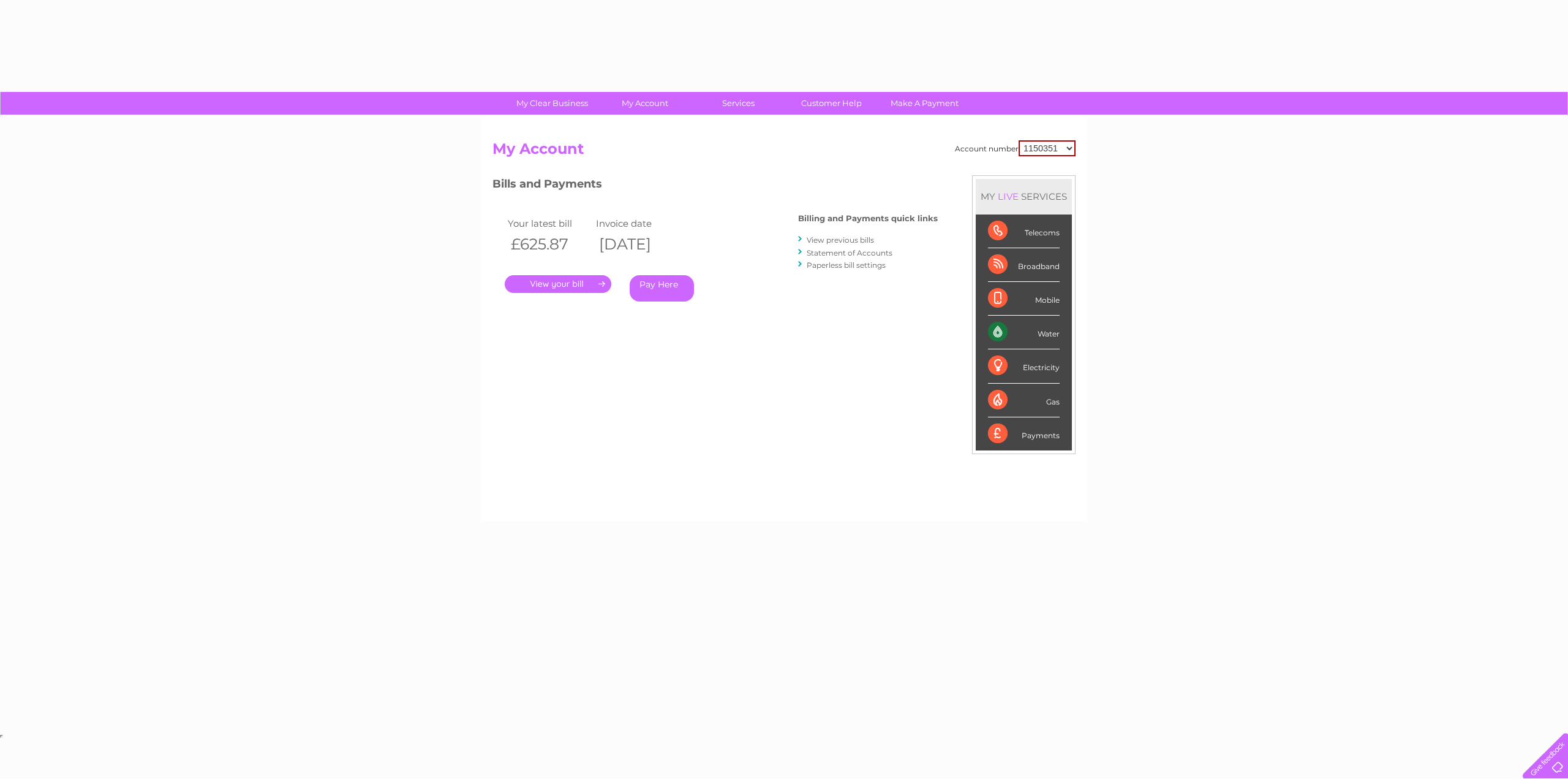
click at [527, 362] on div "Account number 1150351 30270010 30270021 My Account MY LIVE SERVICES Telecoms B…" at bounding box center [784, 325] width 583 height 369
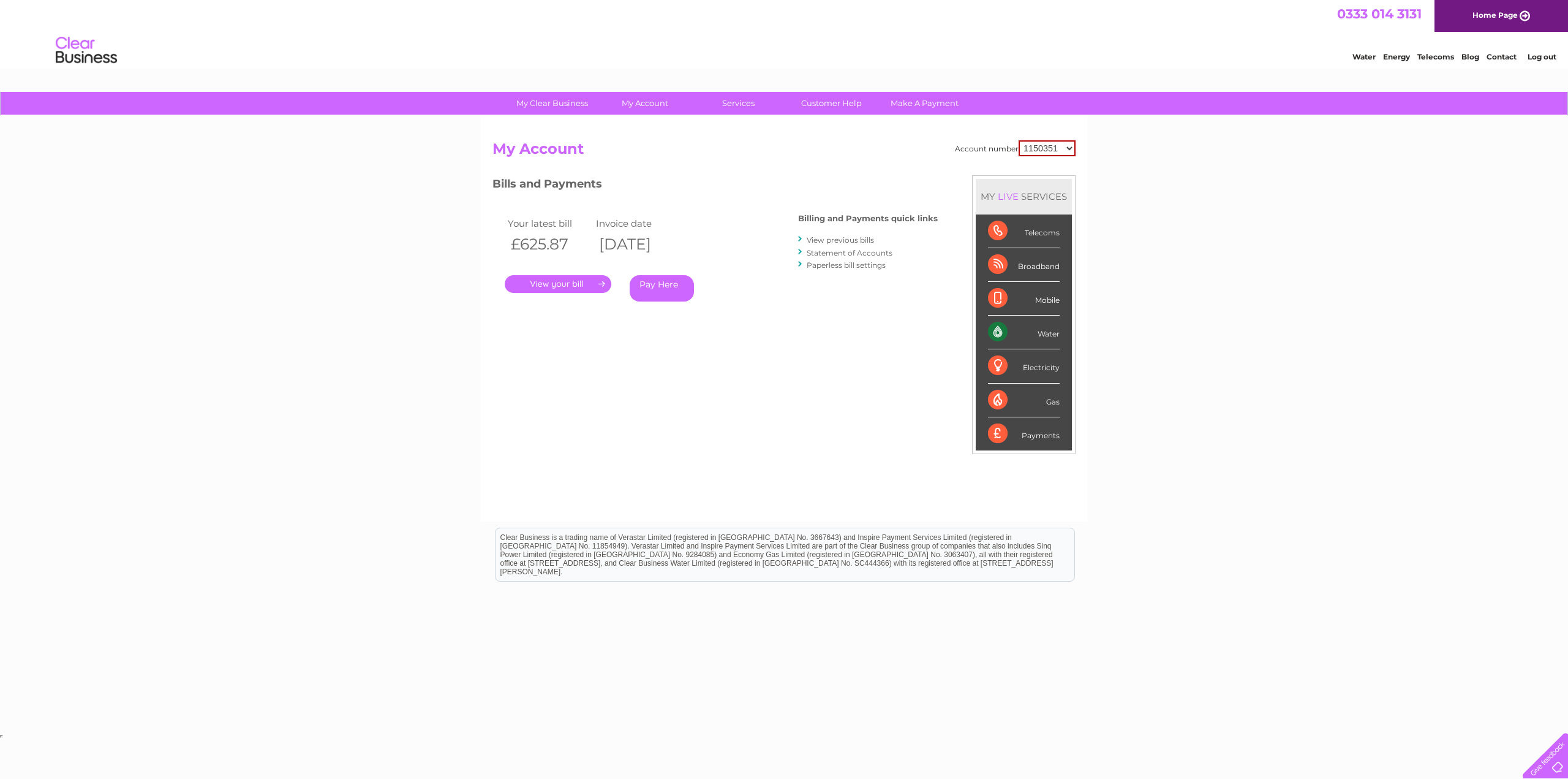
click at [1053, 152] on select "1150351 30270010 30270021" at bounding box center [1047, 148] width 57 height 16
select select "30270021"
click at [1019, 140] on select "1150351 30270010 30270021" at bounding box center [1047, 148] width 57 height 16
click at [549, 286] on link "." at bounding box center [558, 283] width 107 height 18
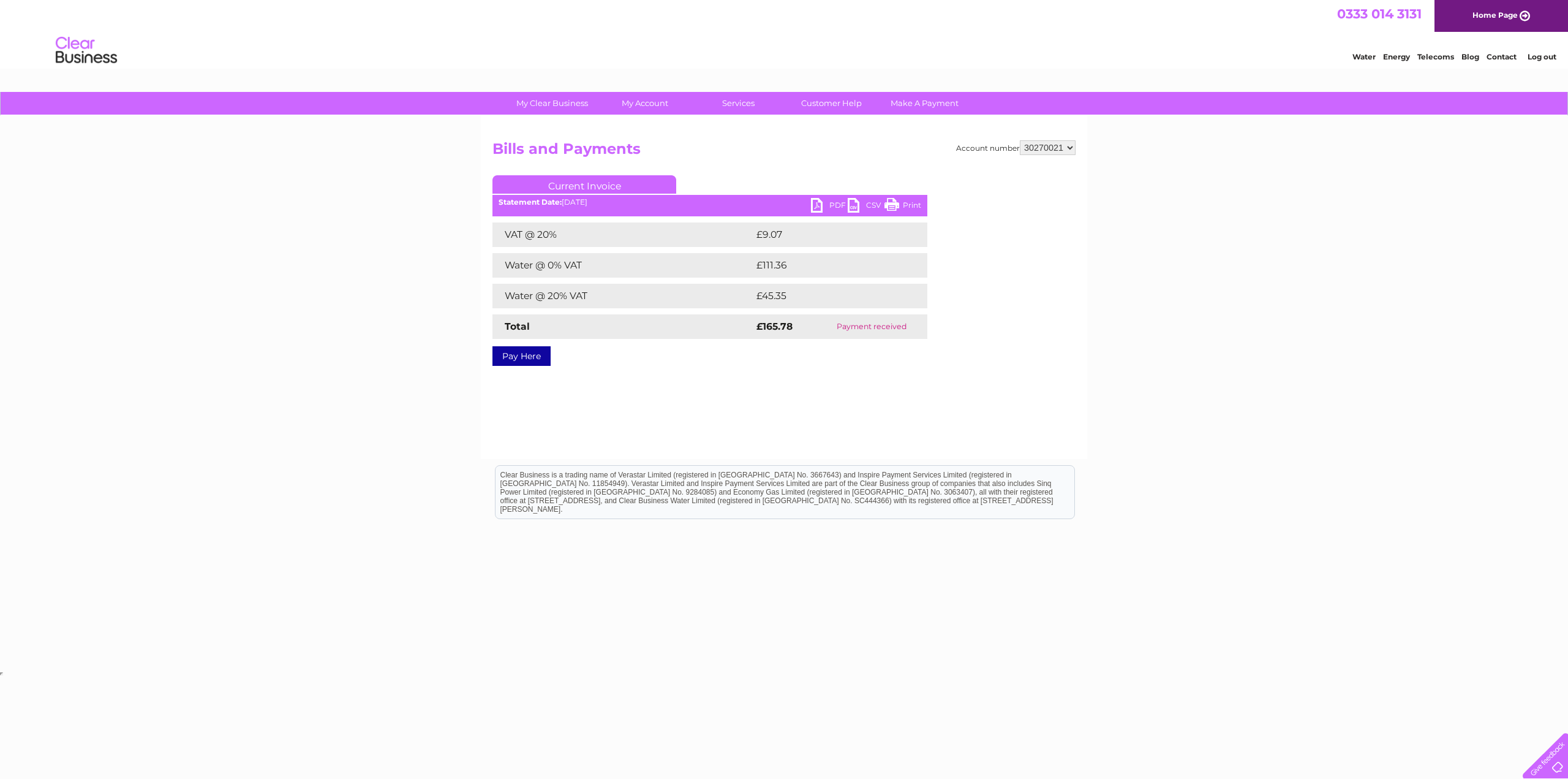
click at [817, 206] on link "PDF" at bounding box center [829, 206] width 37 height 18
click at [984, 399] on div "Account number 1150351 30270010 30270021 Bills and Payments Current Invoice PDF…" at bounding box center [784, 288] width 606 height 343
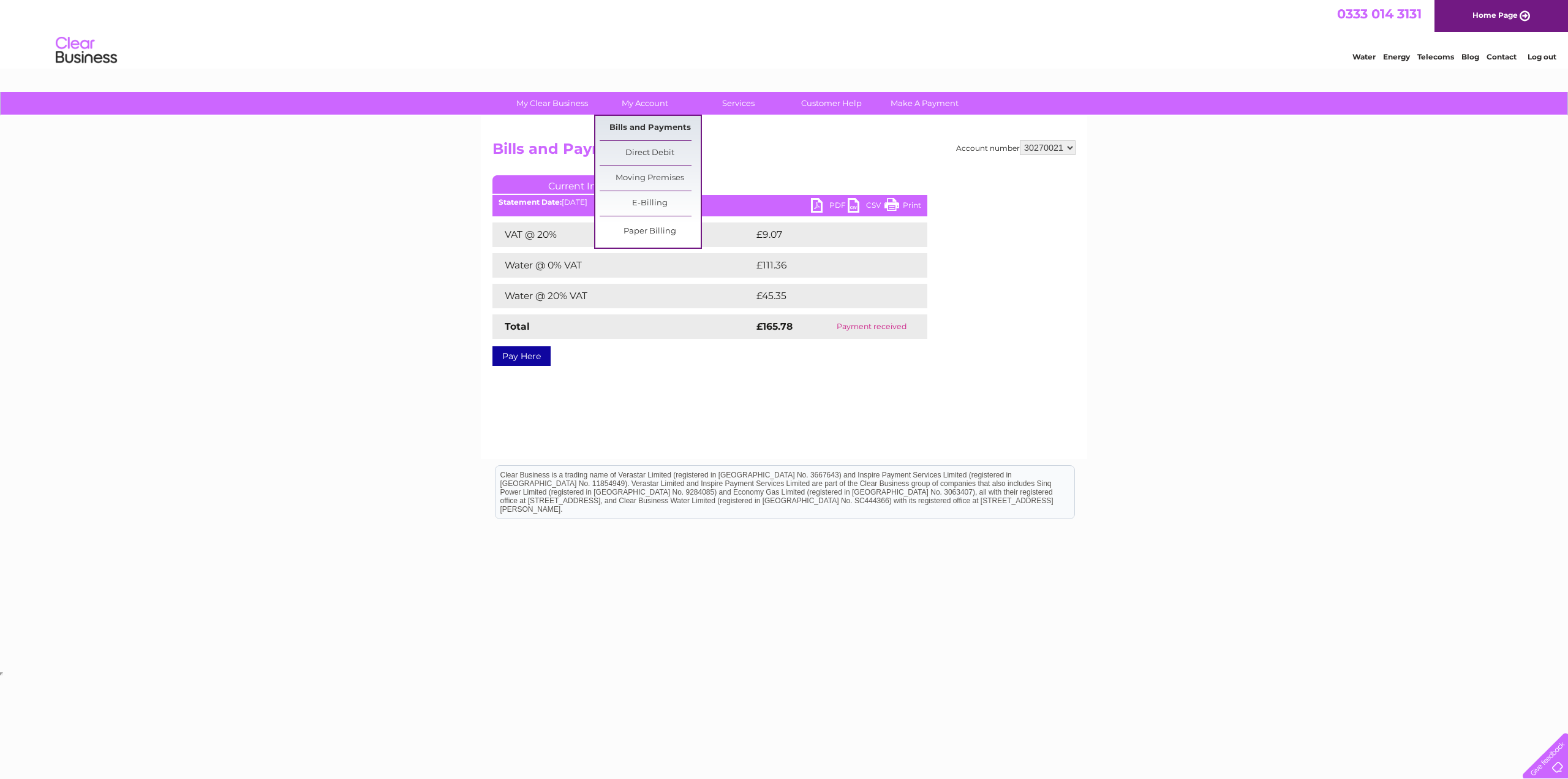
click at [647, 120] on link "Bills and Payments" at bounding box center [650, 128] width 101 height 24
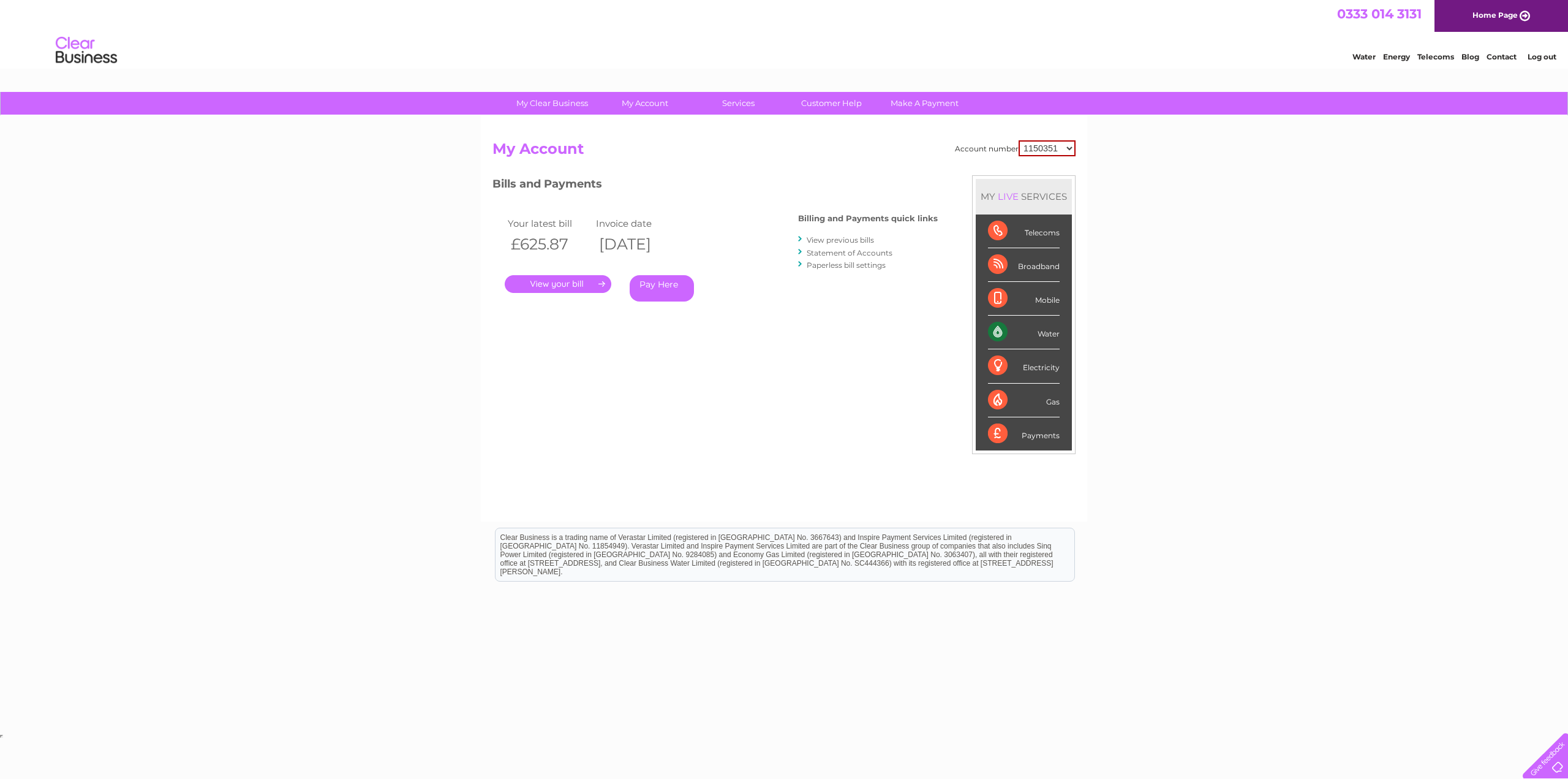
click at [1063, 147] on select "1150351 30270010 30270021" at bounding box center [1047, 148] width 57 height 16
select select "30270021"
click at [1019, 140] on select "1150351 30270010 30270021" at bounding box center [1047, 148] width 57 height 16
click at [848, 240] on link "View previous bills" at bounding box center [840, 239] width 68 height 9
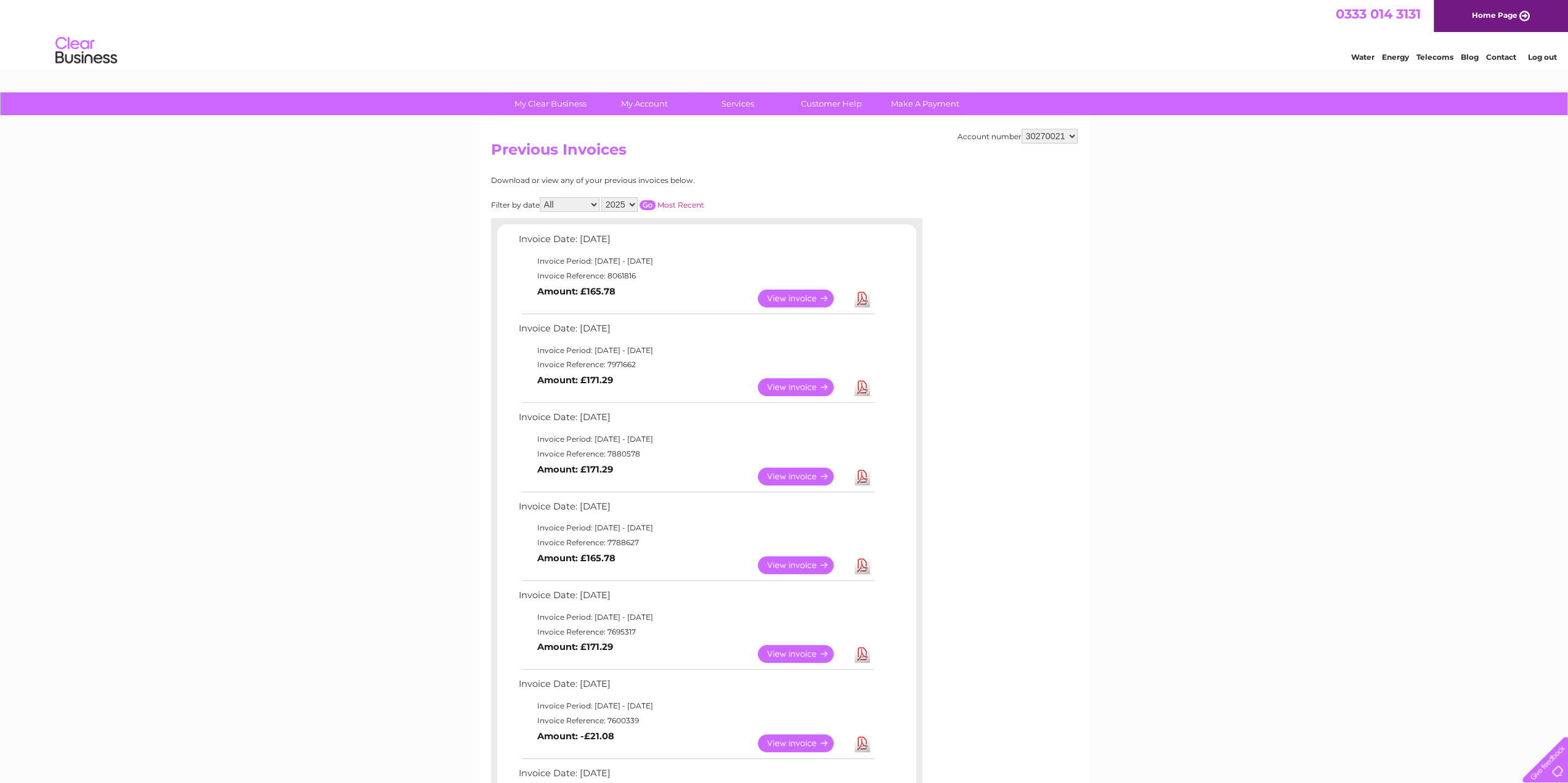
click at [805, 391] on link "View" at bounding box center [803, 386] width 90 height 18
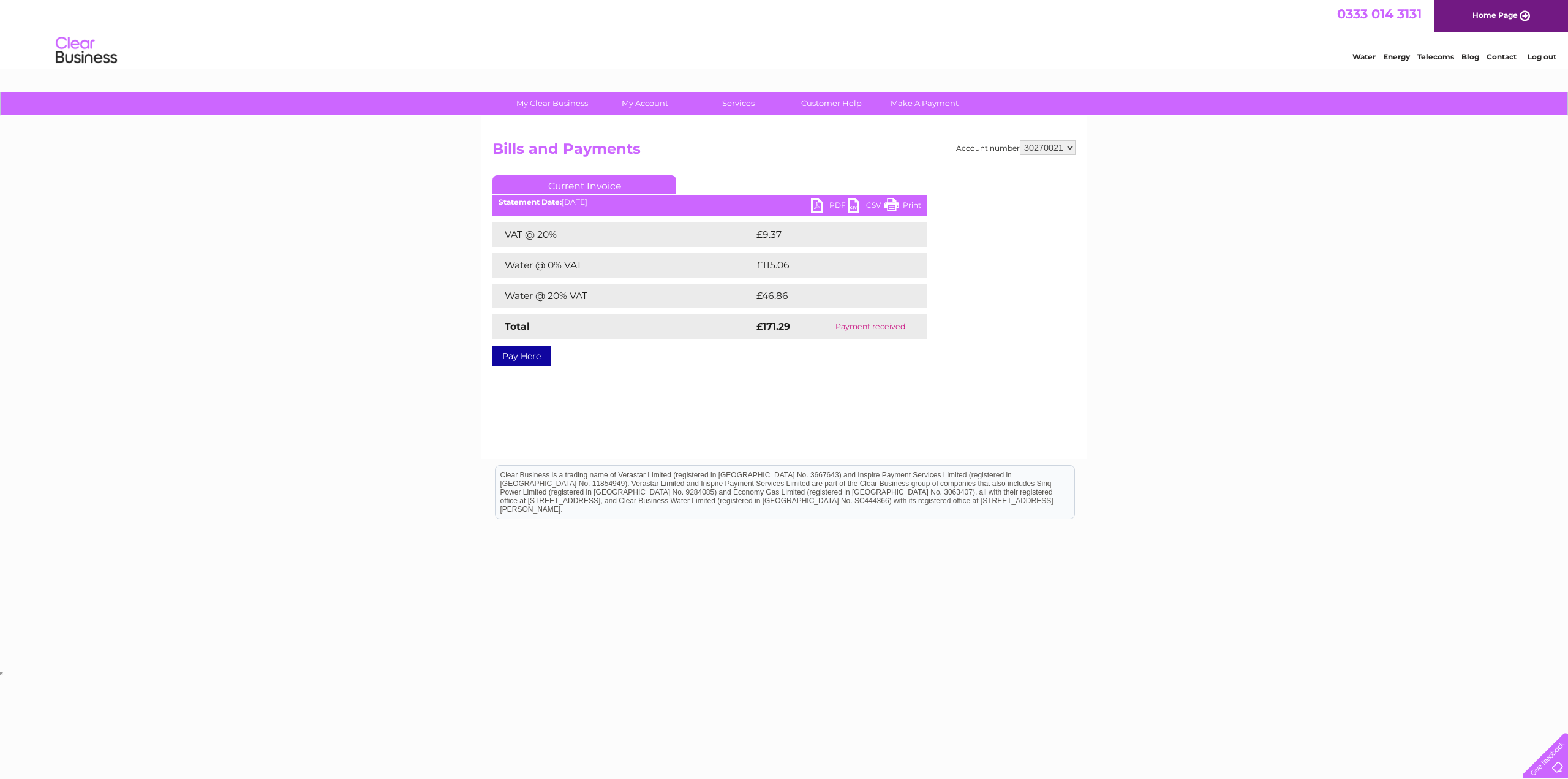
click at [838, 202] on link "PDF" at bounding box center [829, 206] width 37 height 18
click at [814, 409] on div "Account number 1150351 30270010 30270021 Bills and Payments Current Invoice PDF…" at bounding box center [784, 288] width 606 height 343
